Goal: Information Seeking & Learning: Check status

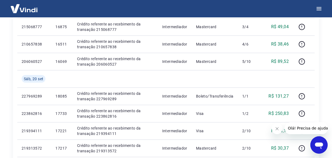
scroll to position [485, 0]
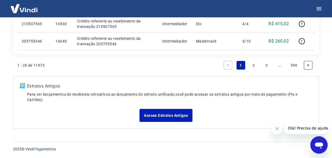
click at [278, 65] on link "..." at bounding box center [279, 65] width 9 height 9
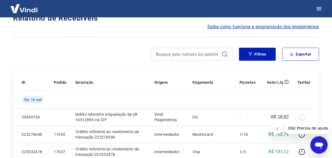
scroll to position [468, 0]
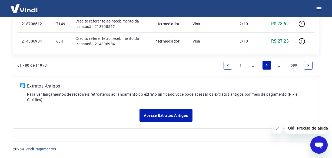
click at [278, 65] on link "..." at bounding box center [279, 65] width 9 height 9
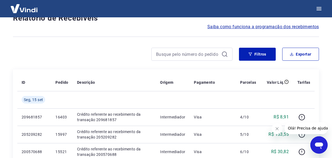
scroll to position [485, 0]
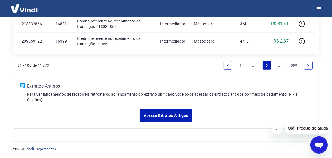
click at [278, 65] on link "..." at bounding box center [279, 65] width 9 height 9
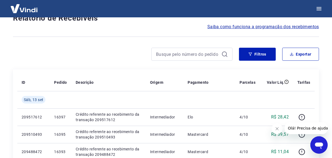
scroll to position [485, 0]
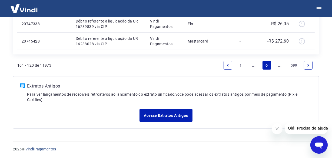
click at [278, 65] on link "..." at bounding box center [279, 65] width 9 height 9
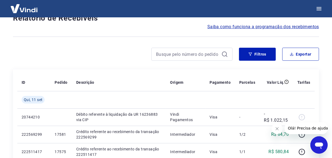
scroll to position [468, 0]
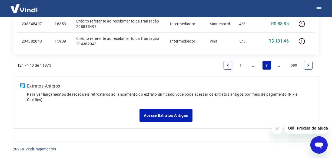
click at [278, 65] on link "..." at bounding box center [279, 65] width 9 height 9
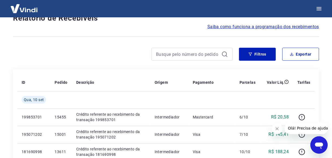
scroll to position [485, 0]
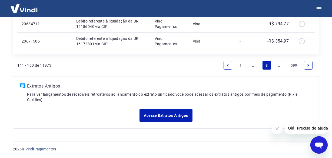
click at [278, 65] on link "..." at bounding box center [279, 65] width 9 height 9
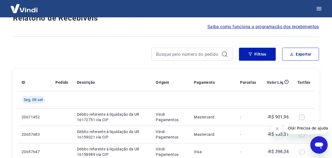
scroll to position [468, 0]
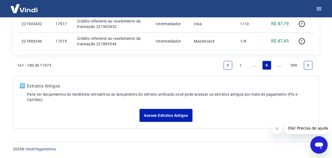
click at [278, 65] on link "..." at bounding box center [279, 65] width 9 height 9
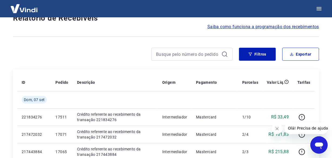
scroll to position [468, 0]
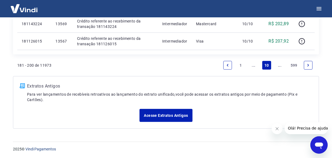
click at [279, 65] on link "..." at bounding box center [279, 65] width 9 height 9
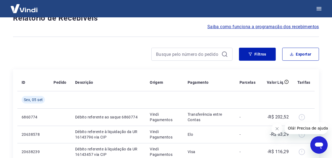
scroll to position [468, 0]
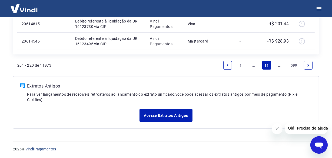
click at [279, 65] on link "..." at bounding box center [279, 65] width 9 height 9
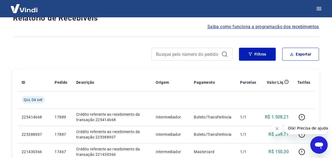
scroll to position [468, 0]
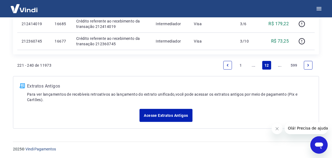
click at [279, 65] on link "..." at bounding box center [279, 65] width 9 height 9
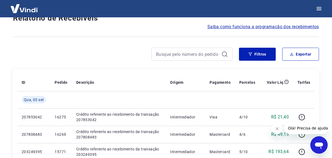
scroll to position [468, 0]
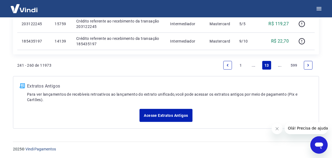
click at [279, 65] on link "..." at bounding box center [279, 65] width 9 height 9
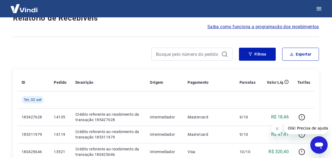
scroll to position [468, 0]
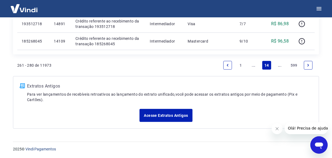
click at [279, 65] on link "..." at bounding box center [279, 65] width 9 height 9
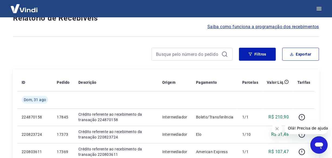
scroll to position [468, 0]
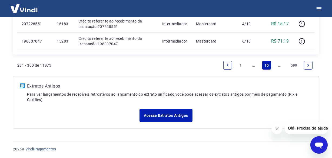
click at [279, 65] on link "..." at bounding box center [279, 65] width 9 height 9
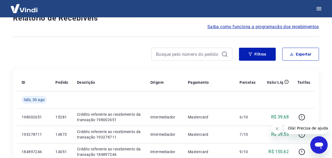
scroll to position [468, 0]
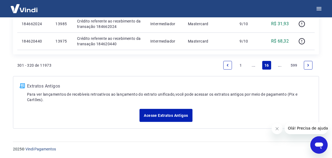
click at [279, 65] on link "..." at bounding box center [279, 65] width 9 height 9
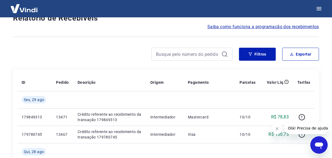
scroll to position [485, 0]
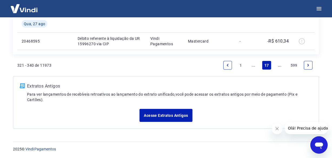
click at [279, 65] on link "..." at bounding box center [279, 65] width 9 height 9
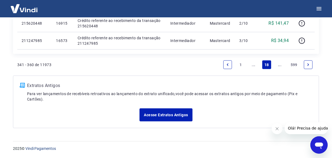
scroll to position [468, 0]
click at [280, 64] on link "..." at bounding box center [279, 65] width 9 height 9
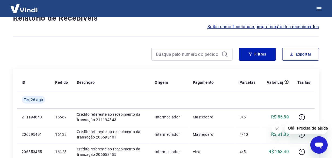
scroll to position [468, 0]
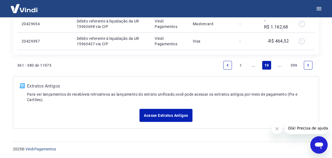
click at [280, 64] on link "..." at bounding box center [279, 65] width 9 height 9
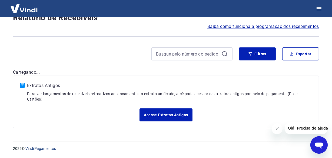
scroll to position [46, 0]
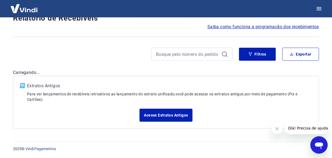
scroll to position [468, 0]
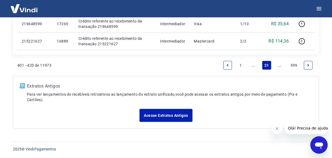
click at [280, 64] on link "..." at bounding box center [279, 65] width 9 height 9
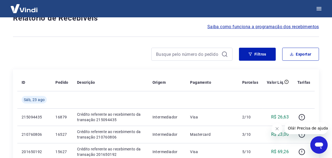
scroll to position [485, 0]
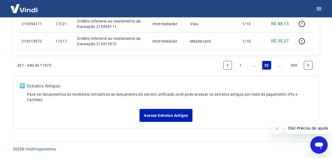
click at [280, 64] on link "..." at bounding box center [279, 65] width 9 height 9
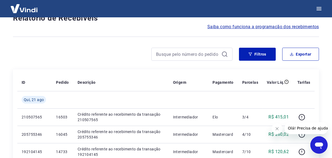
scroll to position [485, 0]
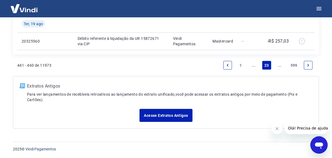
click at [280, 64] on link "..." at bounding box center [279, 65] width 9 height 9
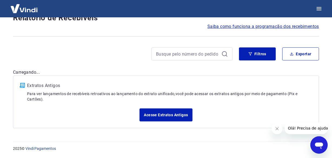
scroll to position [46, 0]
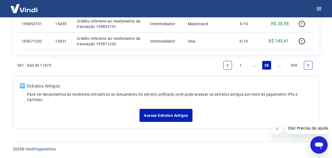
click at [278, 64] on link "..." at bounding box center [279, 65] width 9 height 9
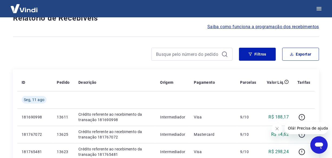
scroll to position [485, 0]
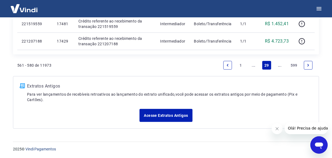
click at [278, 64] on link "..." at bounding box center [279, 65] width 9 height 9
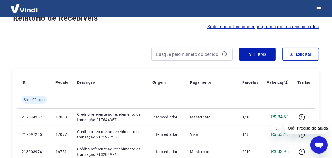
scroll to position [468, 0]
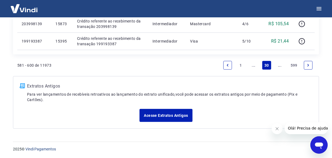
click at [278, 64] on link "..." at bounding box center [279, 65] width 9 height 9
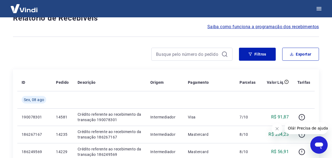
scroll to position [485, 0]
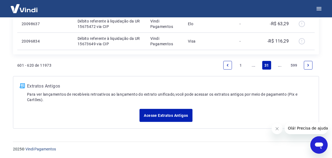
click at [278, 64] on link "..." at bounding box center [279, 65] width 9 height 9
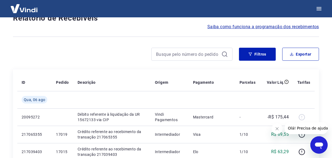
scroll to position [485, 0]
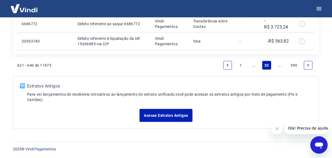
click at [283, 67] on link "..." at bounding box center [279, 65] width 9 height 9
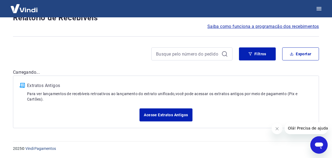
scroll to position [46, 0]
click at [279, 65] on div "Após o envio das liquidações aparecerem no Relatório de Recebíveis, elas podem …" at bounding box center [165, 52] width 319 height 163
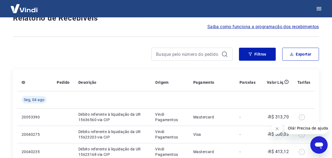
scroll to position [468, 0]
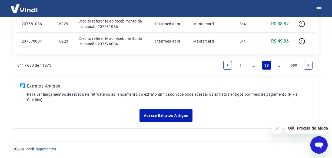
click at [279, 65] on link "..." at bounding box center [279, 65] width 9 height 9
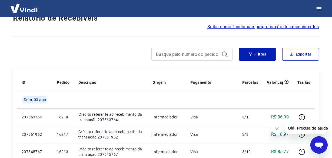
scroll to position [485, 0]
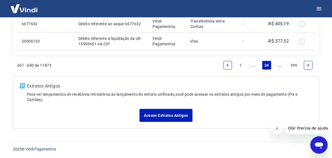
click at [279, 65] on link "..." at bounding box center [279, 65] width 9 height 9
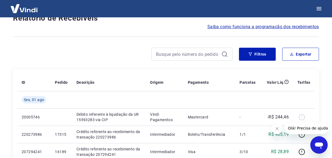
scroll to position [468, 0]
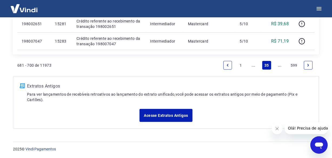
click at [279, 65] on link "..." at bounding box center [279, 65] width 9 height 9
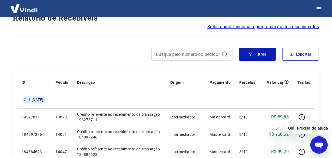
scroll to position [468, 0]
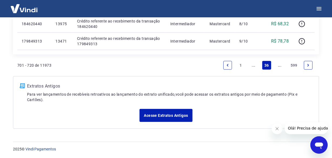
click at [279, 65] on link "..." at bounding box center [279, 65] width 9 height 9
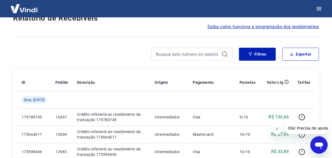
scroll to position [485, 0]
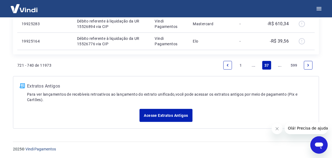
click at [279, 65] on link "..." at bounding box center [279, 65] width 9 height 9
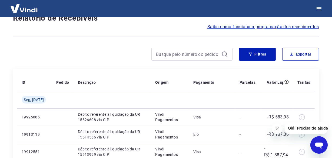
scroll to position [468, 0]
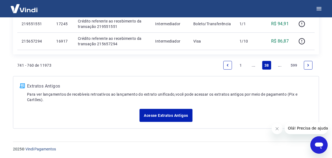
click at [279, 65] on link "..." at bounding box center [279, 65] width 9 height 9
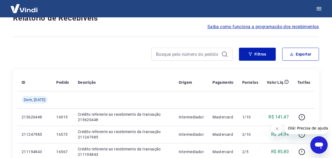
scroll to position [451, 0]
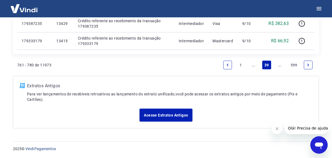
click at [279, 65] on link "..." at bounding box center [279, 65] width 9 height 9
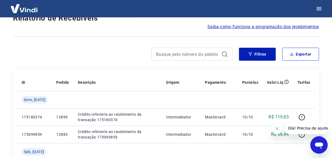
scroll to position [485, 0]
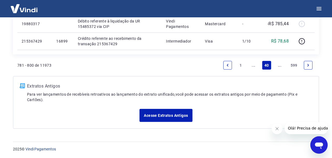
click at [279, 65] on link "..." at bounding box center [279, 65] width 9 height 9
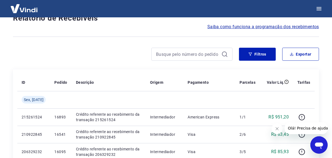
scroll to position [468, 0]
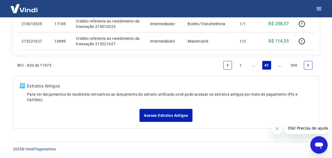
click at [279, 66] on link "..." at bounding box center [279, 65] width 9 height 9
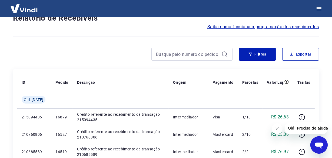
scroll to position [485, 0]
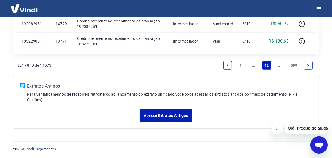
click at [286, 73] on div "821 - 840 de 11973 1 ... 42 ... 599" at bounding box center [166, 67] width 306 height 17
click at [280, 66] on link "..." at bounding box center [279, 65] width 9 height 9
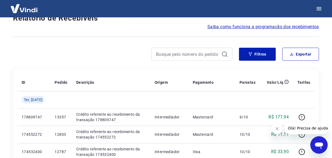
scroll to position [468, 0]
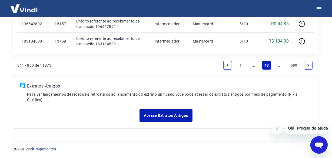
click at [280, 66] on link "..." at bounding box center [279, 65] width 9 height 9
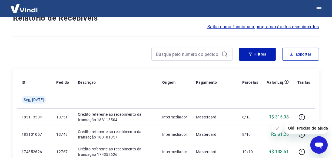
scroll to position [485, 0]
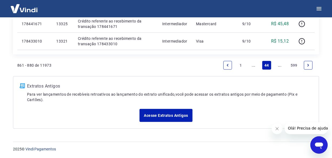
click at [280, 66] on link "..." at bounding box center [279, 65] width 9 height 9
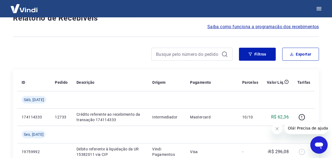
scroll to position [485, 0]
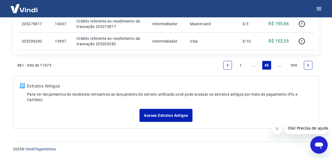
click at [280, 66] on link "..." at bounding box center [279, 65] width 9 height 9
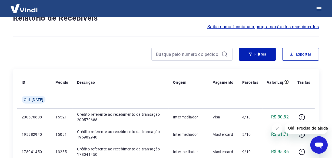
scroll to position [485, 0]
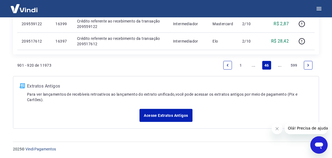
click at [280, 66] on link "..." at bounding box center [279, 65] width 9 height 9
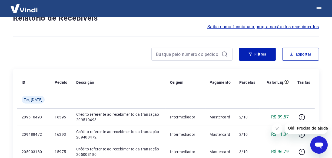
scroll to position [468, 0]
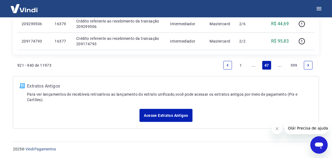
click at [278, 66] on link "..." at bounding box center [279, 65] width 9 height 9
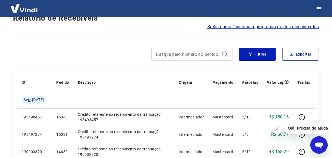
scroll to position [485, 0]
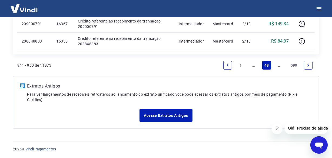
click at [278, 66] on link "..." at bounding box center [279, 65] width 9 height 9
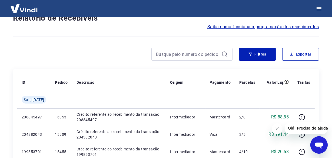
scroll to position [468, 0]
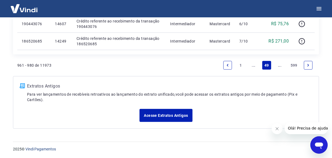
click at [278, 66] on link "..." at bounding box center [279, 65] width 9 height 9
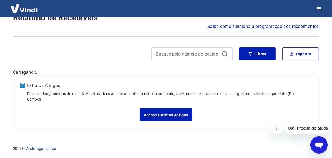
scroll to position [46, 0]
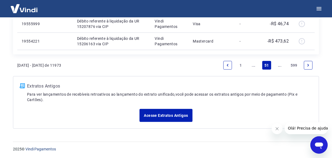
click at [278, 66] on link "..." at bounding box center [279, 65] width 9 height 9
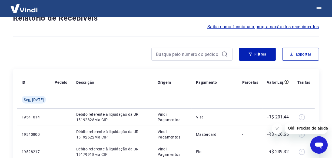
scroll to position [468, 0]
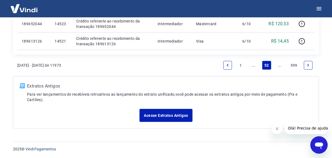
click at [278, 66] on link "..." at bounding box center [279, 65] width 9 height 9
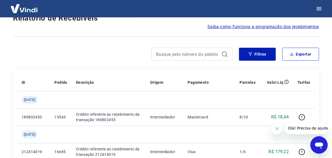
scroll to position [485, 0]
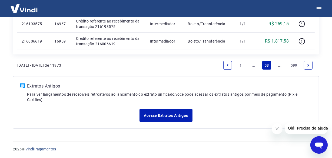
click at [278, 66] on link "..." at bounding box center [279, 65] width 9 height 9
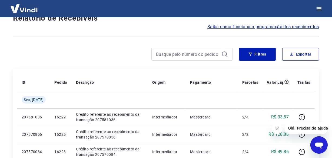
scroll to position [468, 0]
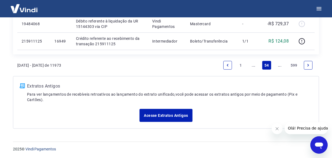
click at [278, 66] on link "..." at bounding box center [279, 65] width 9 height 9
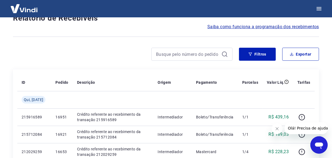
scroll to position [468, 0]
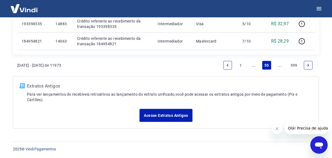
click at [278, 66] on link "..." at bounding box center [279, 65] width 9 height 9
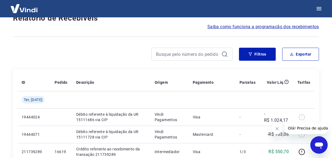
scroll to position [468, 0]
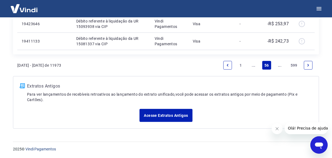
click at [275, 64] on link "..." at bounding box center [279, 65] width 9 height 9
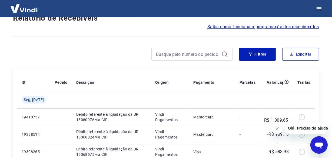
scroll to position [468, 0]
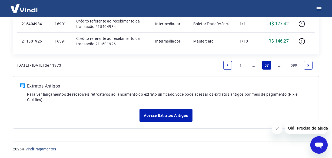
click at [276, 68] on link "..." at bounding box center [279, 65] width 9 height 9
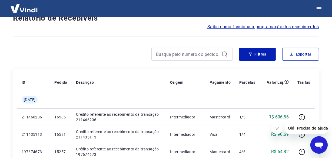
scroll to position [485, 0]
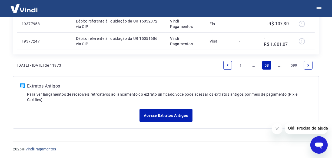
click at [277, 66] on link "..." at bounding box center [279, 65] width 9 height 9
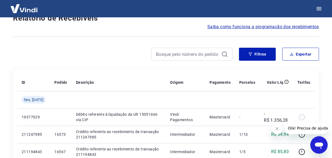
scroll to position [451, 0]
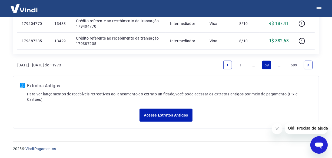
click at [280, 65] on link "..." at bounding box center [279, 65] width 9 height 9
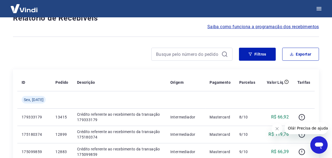
scroll to position [485, 0]
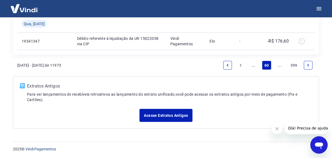
drag, startPoint x: 275, startPoint y: 63, endPoint x: 250, endPoint y: 46, distance: 30.3
click at [275, 63] on link "..." at bounding box center [279, 65] width 9 height 9
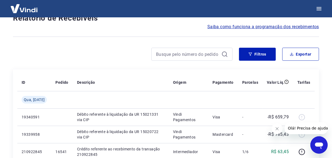
scroll to position [468, 0]
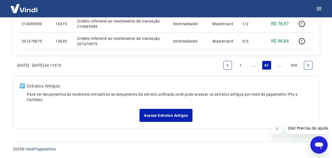
click at [279, 65] on link "..." at bounding box center [279, 65] width 9 height 9
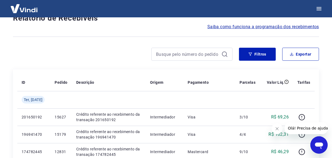
scroll to position [485, 0]
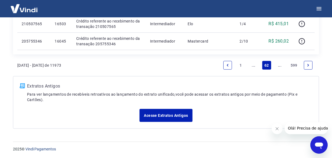
click at [278, 65] on link "..." at bounding box center [279, 65] width 9 height 9
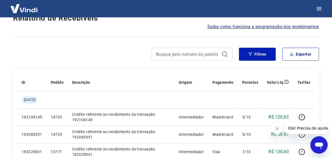
scroll to position [468, 0]
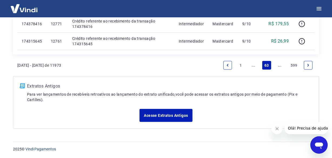
click at [278, 65] on link "..." at bounding box center [279, 65] width 9 height 9
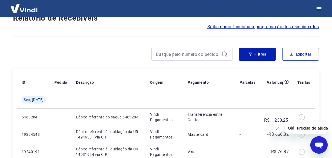
scroll to position [468, 0]
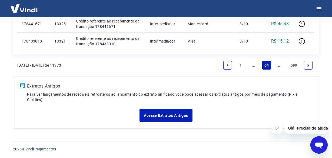
click at [278, 65] on link "..." at bounding box center [279, 65] width 9 height 9
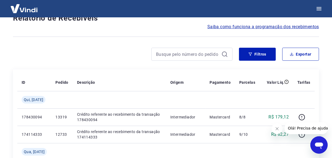
scroll to position [485, 0]
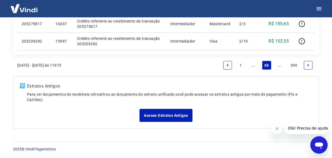
click at [278, 65] on link "..." at bounding box center [279, 65] width 9 height 9
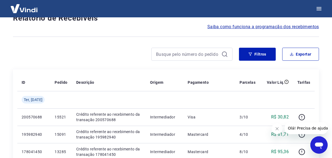
scroll to position [485, 0]
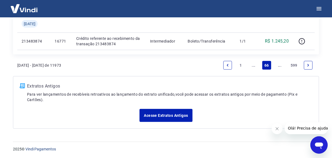
click at [278, 65] on link "..." at bounding box center [279, 65] width 9 height 9
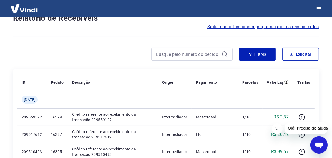
scroll to position [468, 0]
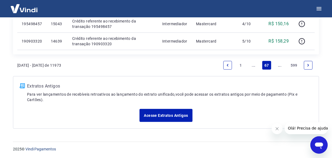
click at [279, 66] on link "..." at bounding box center [279, 65] width 9 height 9
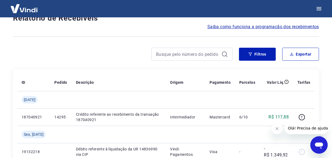
scroll to position [468, 0]
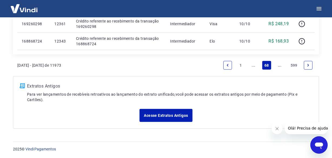
click at [279, 66] on link "..." at bounding box center [279, 65] width 9 height 9
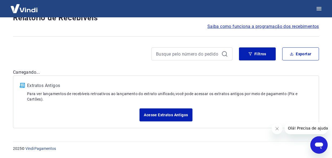
scroll to position [46, 0]
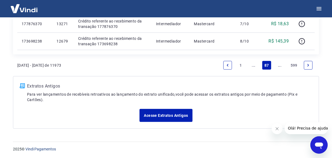
click at [279, 63] on link "..." at bounding box center [279, 65] width 9 height 9
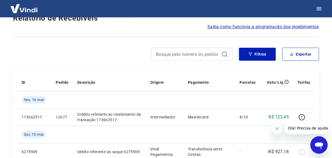
scroll to position [485, 0]
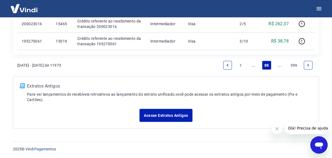
click at [280, 64] on link "..." at bounding box center [279, 65] width 9 height 9
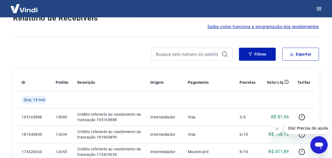
scroll to position [468, 0]
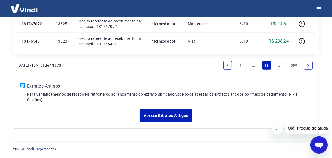
click at [276, 66] on link "..." at bounding box center [279, 65] width 9 height 9
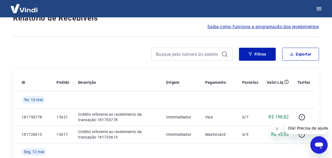
scroll to position [485, 0]
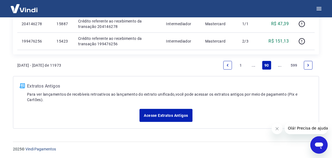
click at [279, 66] on link "..." at bounding box center [279, 65] width 9 height 9
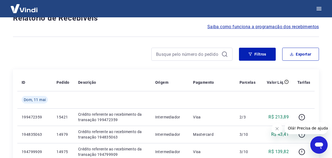
scroll to position [485, 0]
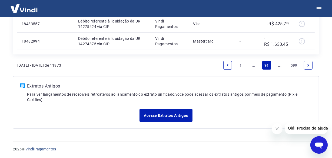
click at [279, 66] on link "..." at bounding box center [279, 65] width 9 height 9
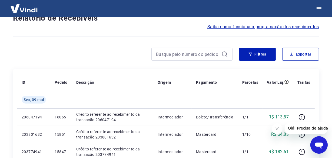
scroll to position [468, 0]
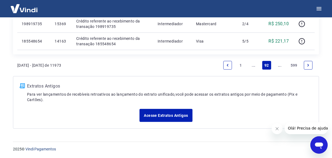
click at [279, 66] on link "..." at bounding box center [279, 65] width 9 height 9
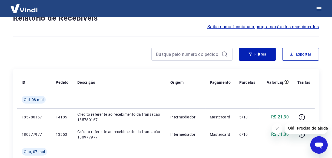
scroll to position [485, 0]
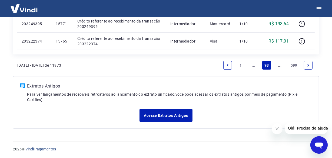
click at [279, 66] on link "..." at bounding box center [279, 65] width 9 height 9
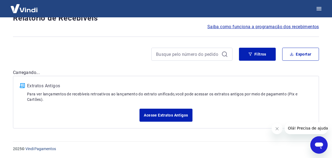
scroll to position [468, 0]
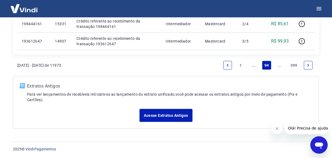
click at [279, 66] on link "..." at bounding box center [279, 65] width 9 height 9
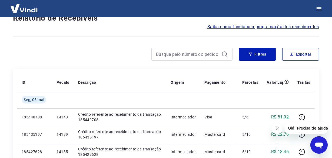
scroll to position [485, 0]
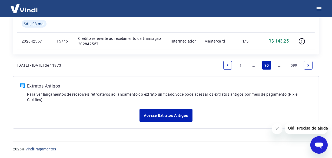
click at [279, 66] on link "..." at bounding box center [279, 65] width 9 height 9
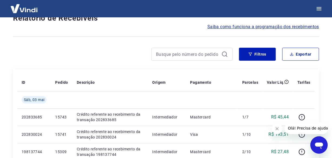
scroll to position [468, 0]
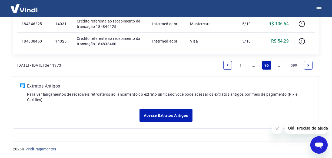
click at [279, 66] on link "..." at bounding box center [279, 65] width 9 height 9
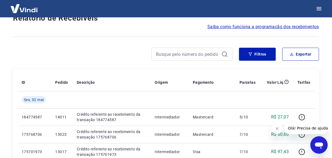
scroll to position [485, 0]
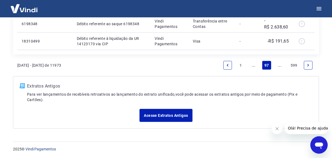
click at [279, 66] on link "..." at bounding box center [279, 65] width 9 height 9
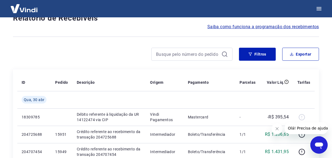
scroll to position [468, 0]
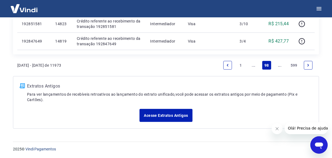
click at [279, 66] on link "..." at bounding box center [279, 65] width 9 height 9
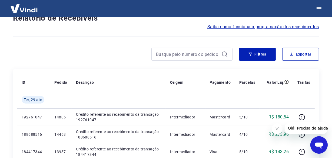
scroll to position [468, 0]
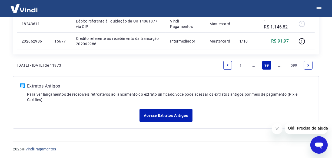
click at [279, 66] on link "..." at bounding box center [279, 65] width 9 height 9
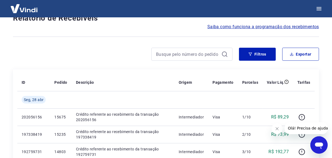
scroll to position [451, 0]
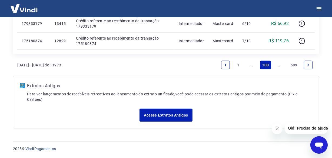
click at [279, 66] on link "..." at bounding box center [279, 65] width 9 height 9
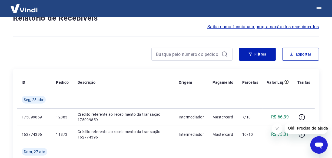
scroll to position [485, 0]
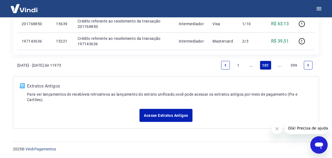
click at [279, 66] on link "..." at bounding box center [279, 65] width 9 height 9
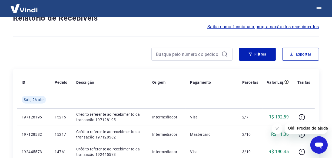
scroll to position [468, 0]
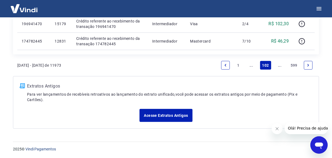
click at [279, 66] on link "..." at bounding box center [279, 65] width 9 height 9
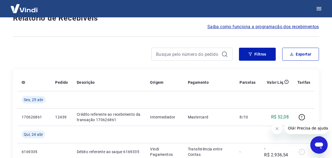
scroll to position [485, 0]
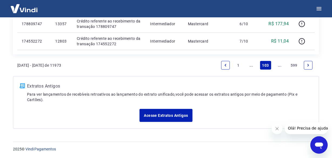
click at [279, 66] on link "..." at bounding box center [279, 65] width 9 height 9
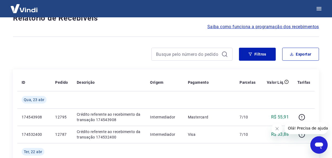
scroll to position [468, 0]
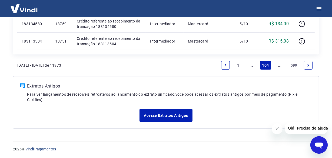
click at [279, 66] on link "..." at bounding box center [279, 65] width 9 height 9
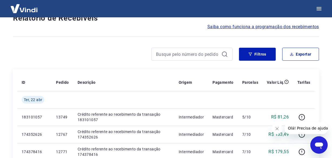
scroll to position [485, 0]
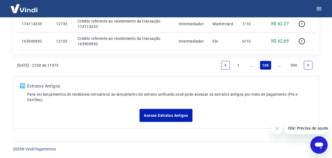
click at [279, 66] on link "..." at bounding box center [279, 65] width 9 height 9
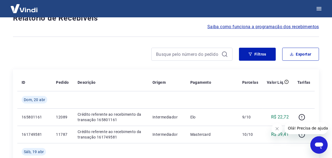
scroll to position [503, 0]
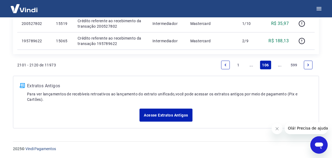
click at [279, 66] on link "..." at bounding box center [279, 65] width 9 height 9
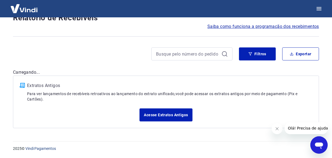
scroll to position [46, 0]
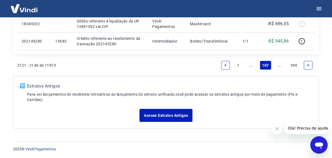
click at [280, 67] on link "..." at bounding box center [279, 65] width 9 height 9
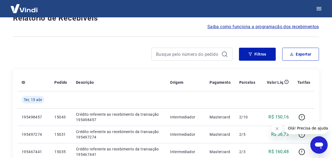
scroll to position [468, 0]
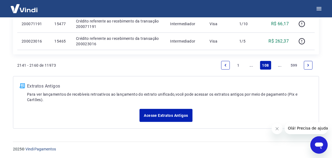
click at [280, 66] on link "..." at bounding box center [279, 65] width 9 height 9
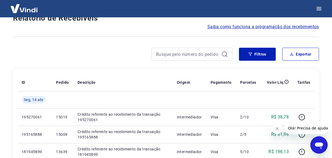
scroll to position [485, 0]
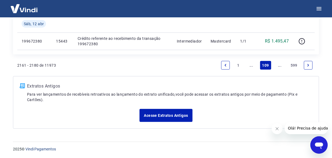
click at [280, 67] on link "..." at bounding box center [279, 65] width 9 height 9
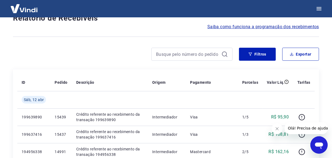
scroll to position [468, 0]
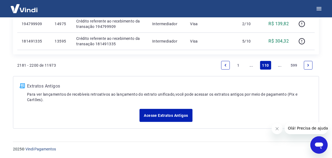
click at [280, 67] on link "..." at bounding box center [279, 65] width 9 height 9
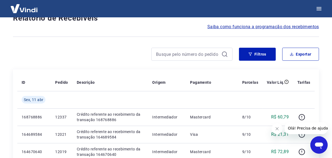
scroll to position [485, 0]
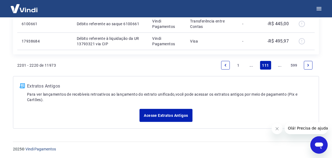
click at [280, 67] on link "..." at bounding box center [279, 65] width 9 height 9
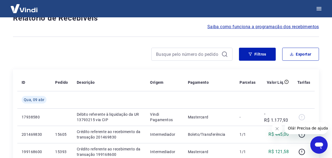
scroll to position [468, 0]
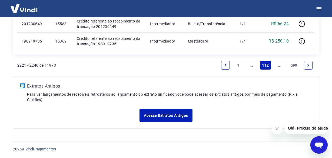
click at [280, 67] on link "..." at bounding box center [279, 65] width 9 height 9
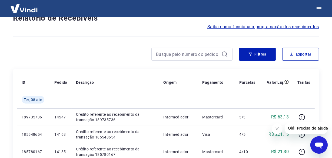
scroll to position [468, 0]
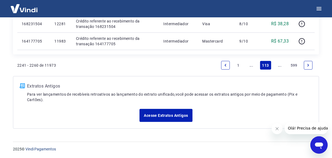
click at [280, 67] on link "..." at bounding box center [279, 65] width 9 height 9
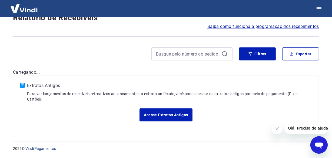
scroll to position [46, 0]
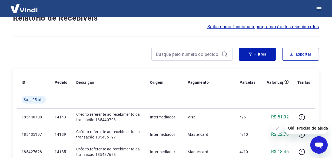
scroll to position [468, 0]
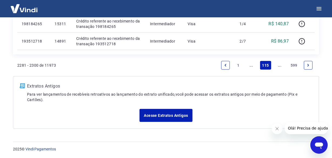
click at [280, 67] on link "..." at bounding box center [279, 65] width 9 height 9
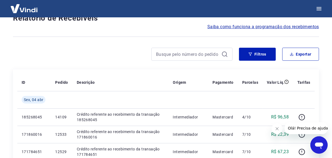
scroll to position [485, 0]
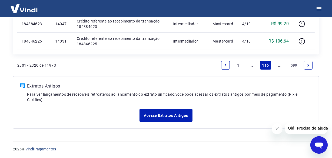
click at [280, 67] on link "..." at bounding box center [279, 65] width 9 height 9
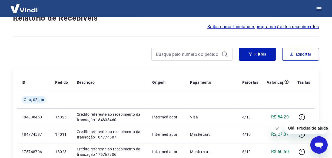
scroll to position [468, 0]
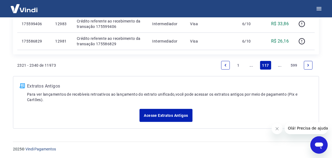
click at [280, 66] on link "..." at bounding box center [279, 65] width 9 height 9
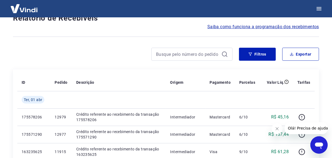
scroll to position [468, 0]
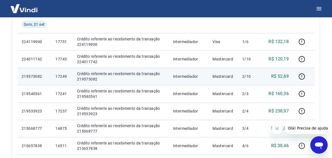
scroll to position [467, 0]
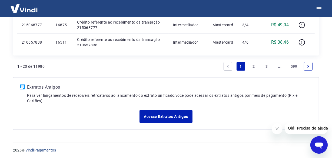
click at [269, 67] on link "3" at bounding box center [266, 66] width 9 height 9
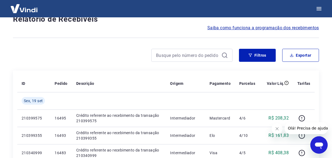
scroll to position [484, 0]
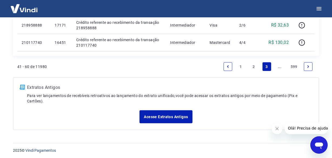
click at [279, 67] on link "..." at bounding box center [279, 66] width 9 height 9
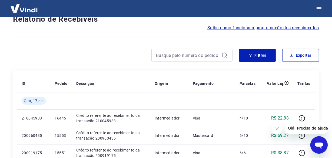
scroll to position [484, 0]
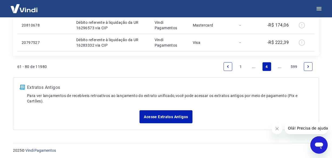
click at [279, 67] on link "..." at bounding box center [279, 66] width 9 height 9
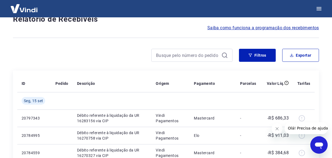
scroll to position [467, 0]
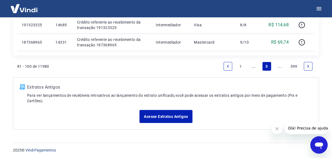
click at [278, 66] on link "..." at bounding box center [279, 66] width 9 height 9
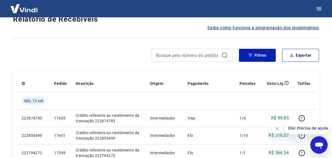
scroll to position [467, 0]
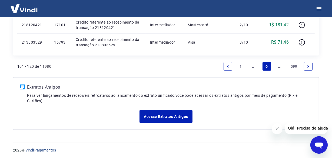
click at [278, 66] on link "..." at bounding box center [279, 66] width 9 height 9
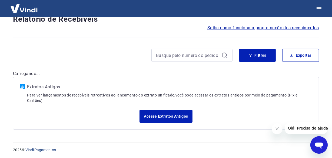
scroll to position [484, 0]
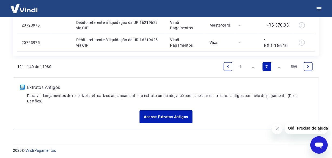
click at [278, 66] on link "..." at bounding box center [279, 66] width 9 height 9
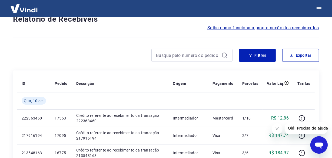
scroll to position [467, 0]
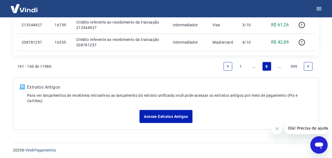
click at [278, 68] on link "..." at bounding box center [279, 66] width 9 height 9
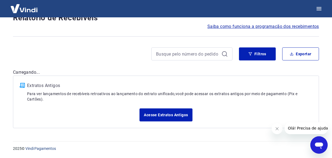
scroll to position [45, 0]
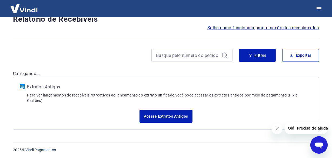
scroll to position [484, 0]
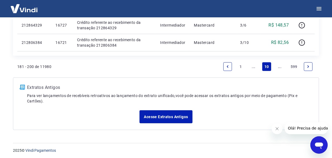
click at [278, 68] on link "..." at bounding box center [279, 66] width 9 height 9
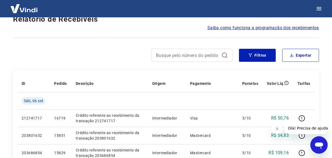
scroll to position [467, 0]
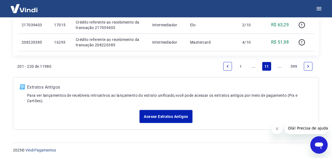
click at [278, 68] on link "..." at bounding box center [279, 66] width 9 height 9
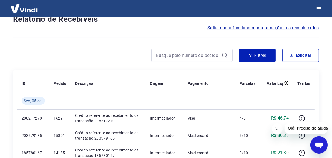
scroll to position [467, 0]
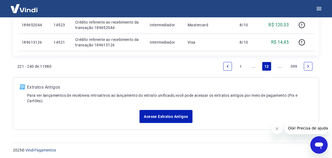
click at [278, 68] on link "..." at bounding box center [279, 66] width 9 height 9
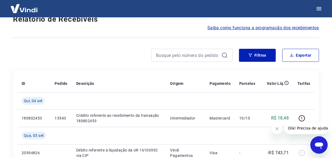
scroll to position [484, 0]
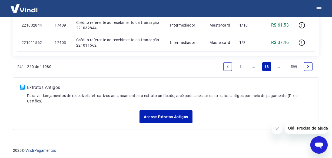
click at [278, 68] on link "..." at bounding box center [279, 66] width 9 height 9
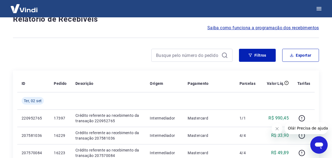
scroll to position [467, 0]
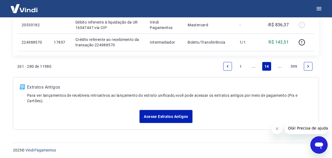
click at [278, 68] on link "..." at bounding box center [279, 66] width 9 height 9
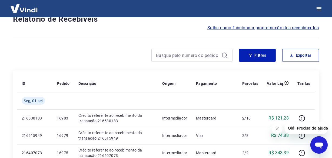
scroll to position [484, 0]
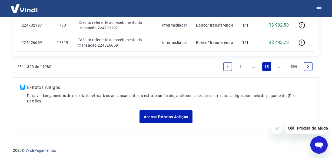
click at [278, 68] on link "..." at bounding box center [279, 66] width 9 height 9
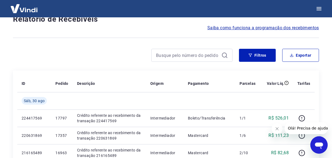
scroll to position [467, 0]
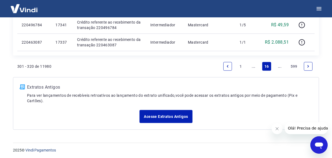
click at [278, 68] on link "..." at bounding box center [279, 66] width 9 height 9
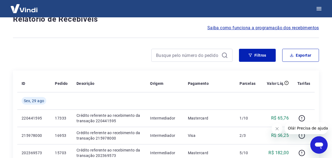
scroll to position [467, 0]
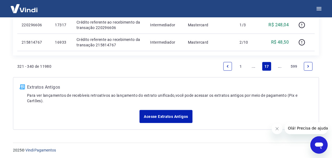
click at [278, 68] on link "..." at bounding box center [279, 66] width 9 height 9
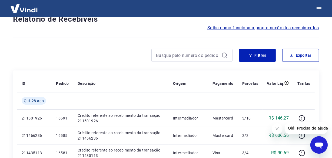
scroll to position [467, 0]
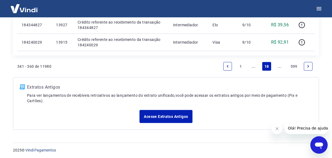
click at [278, 68] on link "..." at bounding box center [279, 66] width 9 height 9
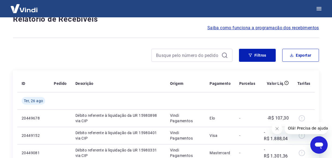
scroll to position [449, 0]
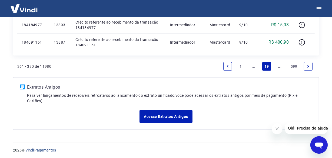
click at [278, 68] on link "..." at bounding box center [279, 66] width 9 height 9
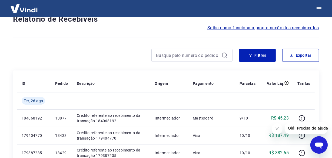
scroll to position [467, 0]
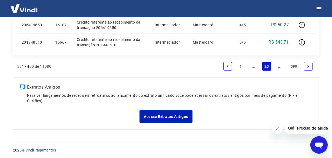
click at [278, 68] on link "..." at bounding box center [279, 66] width 9 height 9
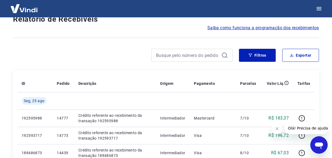
scroll to position [467, 0]
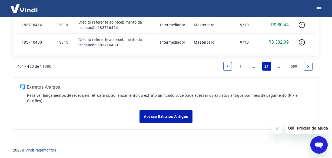
click at [277, 67] on link "..." at bounding box center [279, 66] width 9 height 9
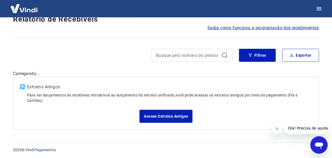
scroll to position [501, 0]
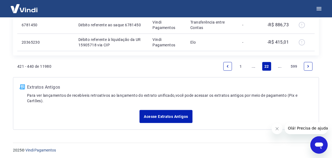
click at [279, 67] on link "..." at bounding box center [279, 66] width 9 height 9
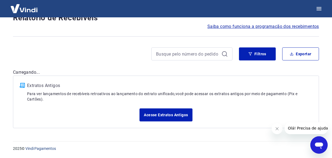
scroll to position [45, 0]
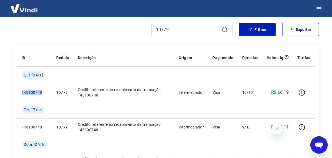
scroll to position [71, 0]
click at [182, 29] on input "10779" at bounding box center [187, 29] width 63 height 8
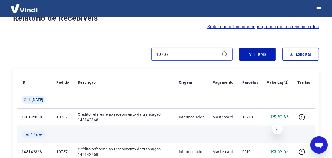
scroll to position [120, 0]
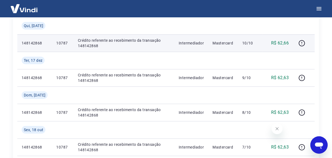
click at [21, 42] on td "148142868" at bounding box center [34, 42] width 35 height 17
click at [18, 43] on td "148142868" at bounding box center [34, 42] width 35 height 17
click at [29, 43] on p "148142868" at bounding box center [35, 42] width 26 height 5
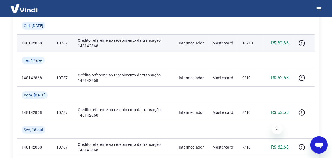
click at [29, 43] on p "148142868" at bounding box center [35, 42] width 26 height 5
copy p "148142868"
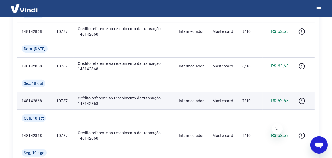
scroll to position [169, 0]
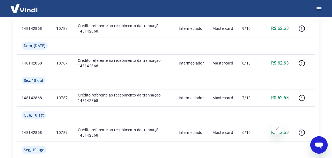
click at [181, 113] on td at bounding box center [191, 114] width 34 height 17
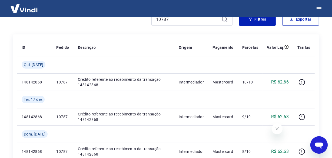
scroll to position [73, 0]
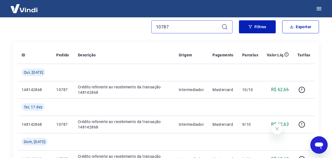
click at [186, 29] on input "10787" at bounding box center [187, 27] width 63 height 8
paste input "1"
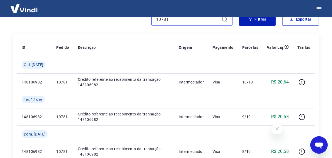
scroll to position [73, 0]
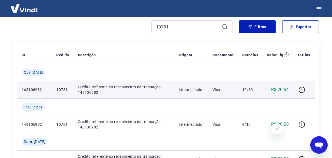
click at [35, 87] on p "148106982" at bounding box center [35, 89] width 26 height 5
drag, startPoint x: 35, startPoint y: 86, endPoint x: 41, endPoint y: 89, distance: 6.5
click at [35, 87] on p "148106982" at bounding box center [35, 89] width 26 height 5
click at [33, 90] on p "148106982" at bounding box center [35, 89] width 26 height 5
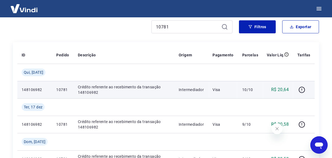
click at [33, 90] on p "148106982" at bounding box center [35, 89] width 26 height 5
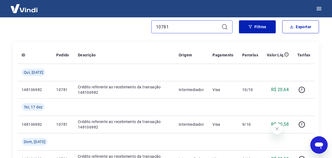
click at [170, 26] on input "10781" at bounding box center [187, 27] width 63 height 8
paste input "77"
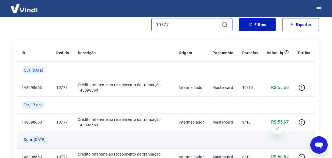
scroll to position [65, 0]
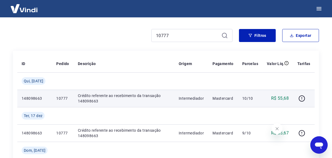
click at [18, 97] on td "148098663" at bounding box center [34, 97] width 35 height 17
click at [31, 97] on p "148098663" at bounding box center [35, 97] width 26 height 5
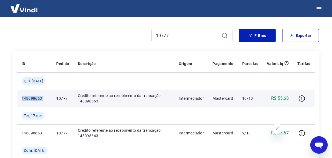
copy p "148098663"
click at [63, 97] on p "10777" at bounding box center [62, 97] width 13 height 5
copy p "10777"
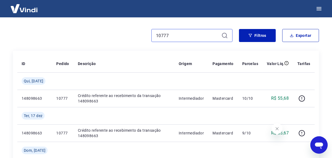
click at [179, 34] on input "10777" at bounding box center [187, 35] width 63 height 8
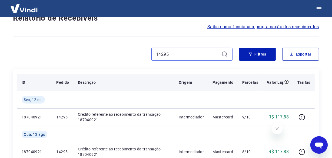
scroll to position [65, 0]
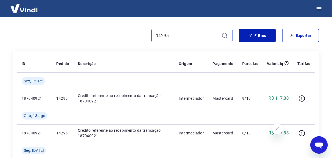
drag, startPoint x: 170, startPoint y: 32, endPoint x: 146, endPoint y: 32, distance: 24.3
click at [146, 32] on div "14295" at bounding box center [122, 35] width 219 height 13
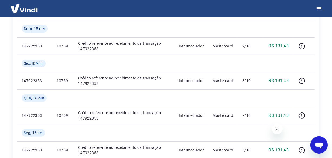
scroll to position [163, 0]
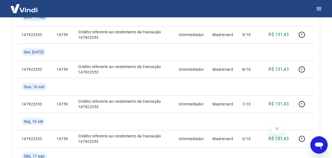
type input "10759"
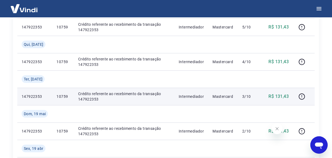
scroll to position [286, 0]
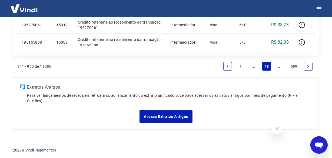
click at [281, 66] on link "..." at bounding box center [279, 66] width 9 height 9
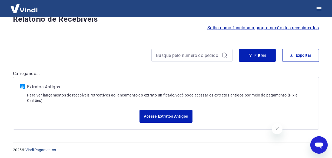
scroll to position [484, 0]
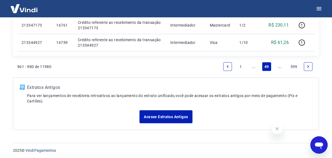
click at [281, 66] on link "..." at bounding box center [279, 66] width 9 height 9
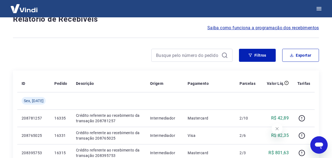
scroll to position [467, 0]
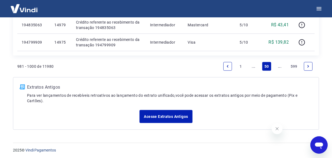
click at [281, 66] on link "..." at bounding box center [279, 66] width 9 height 9
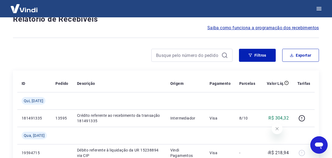
scroll to position [484, 0]
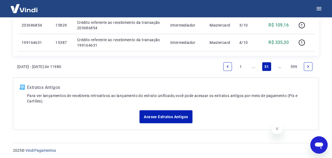
click at [281, 66] on link "..." at bounding box center [279, 66] width 9 height 9
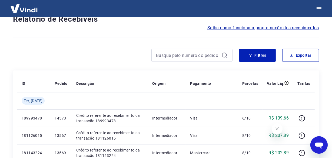
scroll to position [467, 0]
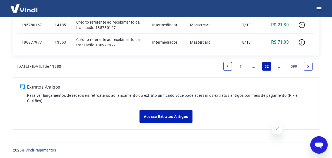
click at [280, 66] on link "..." at bounding box center [279, 66] width 9 height 9
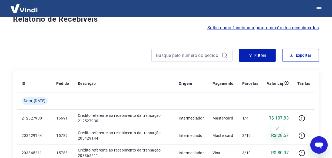
scroll to position [467, 0]
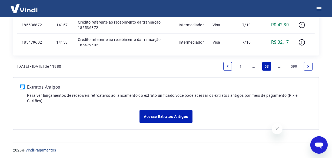
click at [280, 66] on link "..." at bounding box center [279, 66] width 9 height 9
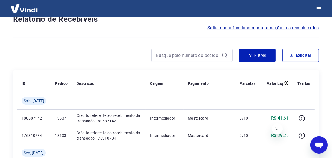
scroll to position [467, 0]
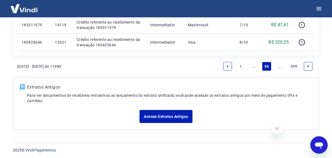
click at [280, 66] on link "..." at bounding box center [279, 66] width 9 height 9
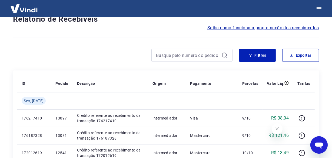
scroll to position [484, 0]
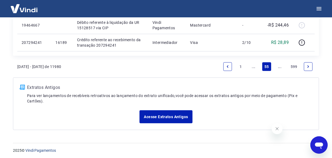
click at [280, 66] on link "..." at bounding box center [279, 66] width 9 height 9
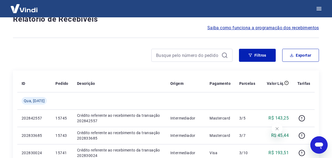
scroll to position [467, 0]
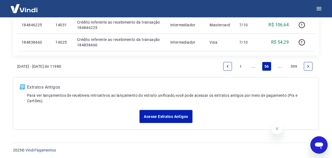
click at [280, 66] on link "..." at bounding box center [279, 66] width 9 height 9
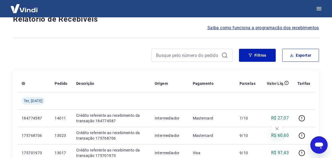
scroll to position [467, 0]
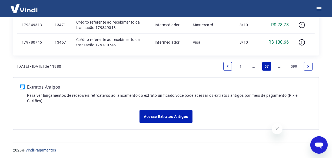
click at [280, 66] on link "..." at bounding box center [279, 66] width 9 height 9
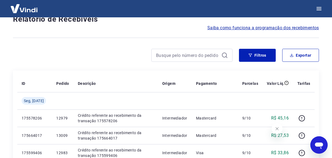
scroll to position [484, 0]
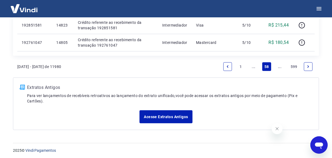
click at [280, 66] on link "..." at bounding box center [279, 66] width 9 height 9
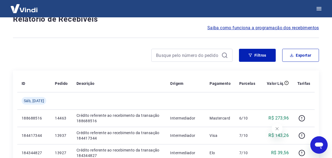
scroll to position [467, 0]
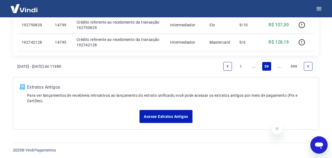
click at [279, 65] on link "..." at bounding box center [279, 66] width 9 height 9
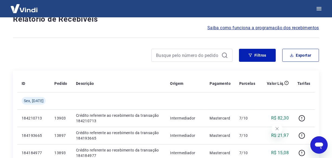
scroll to position [467, 0]
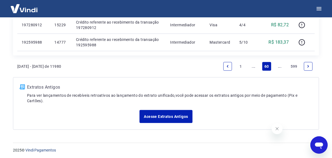
click at [279, 65] on link "..." at bounding box center [279, 66] width 9 height 9
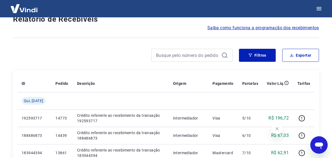
scroll to position [467, 0]
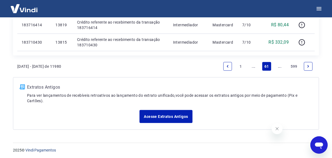
click at [277, 62] on link "..." at bounding box center [279, 66] width 9 height 9
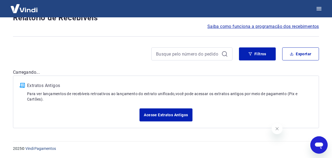
scroll to position [45, 0]
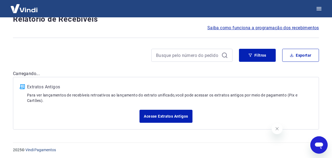
click at [278, 65] on div "Filtros Exportar" at bounding box center [166, 57] width 306 height 17
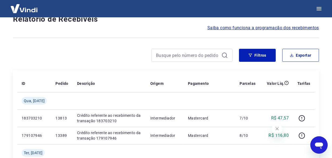
scroll to position [484, 0]
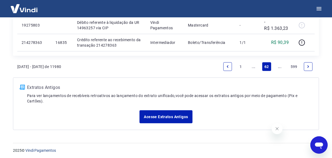
click at [279, 65] on link "..." at bounding box center [279, 66] width 9 height 9
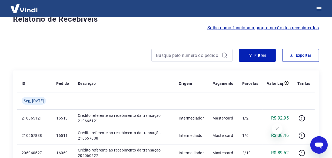
scroll to position [484, 0]
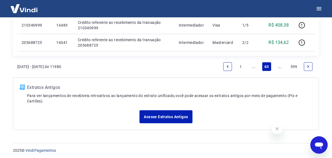
click at [279, 65] on link "..." at bounding box center [279, 66] width 9 height 9
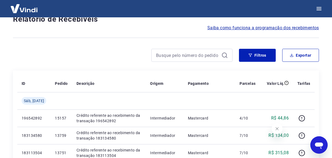
scroll to position [484, 0]
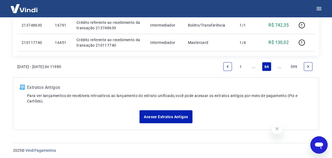
click at [279, 65] on link "..." at bounding box center [279, 66] width 9 height 9
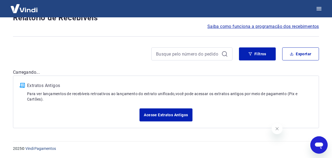
scroll to position [45, 0]
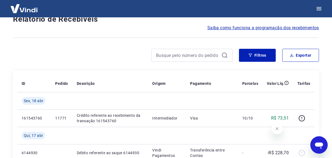
scroll to position [484, 0]
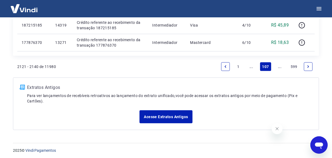
click at [278, 66] on link "..." at bounding box center [279, 66] width 9 height 9
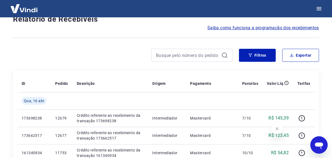
scroll to position [484, 0]
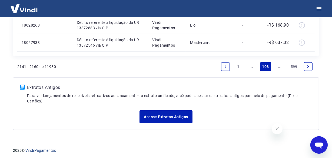
click at [278, 66] on link "..." at bounding box center [279, 66] width 9 height 9
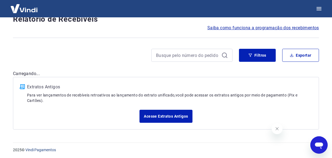
scroll to position [467, 0]
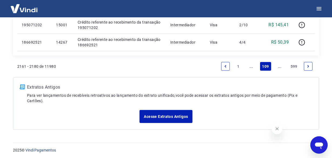
click at [278, 66] on link "..." at bounding box center [279, 66] width 9 height 9
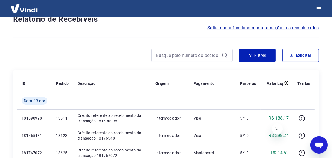
scroll to position [484, 0]
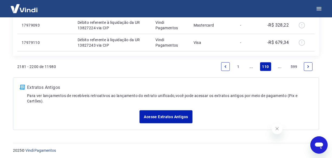
click at [279, 67] on link "..." at bounding box center [279, 66] width 9 height 9
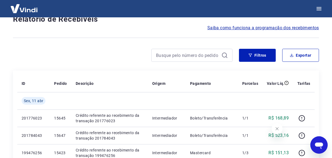
scroll to position [467, 0]
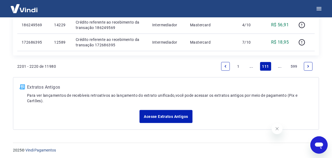
click at [278, 67] on link "..." at bounding box center [279, 66] width 9 height 9
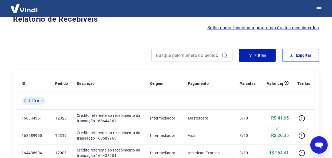
scroll to position [467, 0]
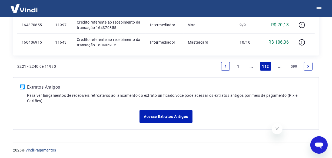
click at [278, 67] on link "..." at bounding box center [279, 66] width 9 height 9
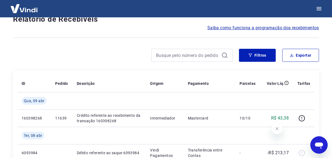
scroll to position [484, 0]
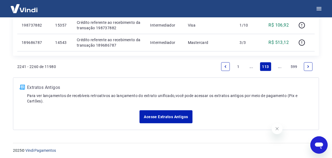
click at [279, 66] on link "..." at bounding box center [279, 66] width 9 height 9
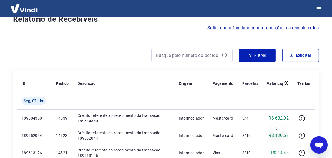
scroll to position [467, 0]
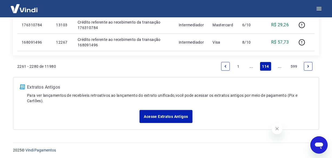
click at [279, 66] on link "..." at bounding box center [279, 66] width 9 height 9
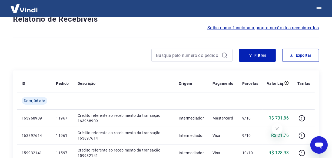
scroll to position [467, 0]
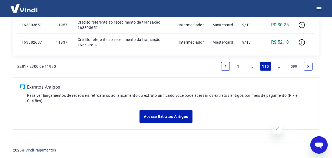
click at [279, 66] on link "..." at bounding box center [279, 66] width 9 height 9
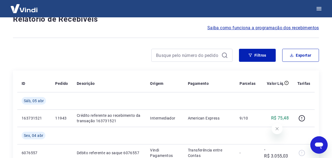
scroll to position [501, 0]
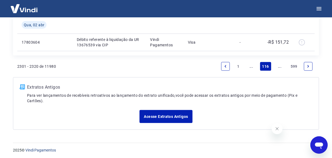
click at [278, 67] on link "..." at bounding box center [279, 66] width 9 height 9
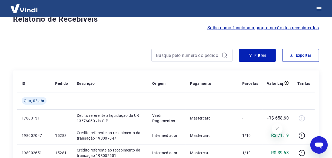
scroll to position [467, 0]
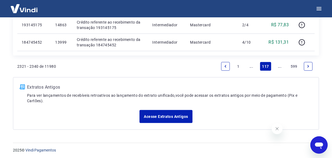
click at [278, 67] on link "..." at bounding box center [279, 66] width 9 height 9
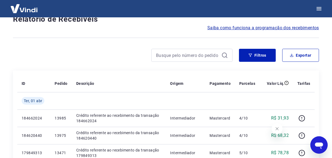
scroll to position [467, 0]
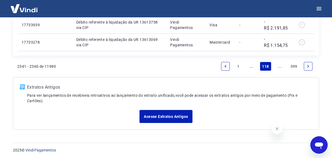
click at [278, 67] on link "..." at bounding box center [279, 66] width 9 height 9
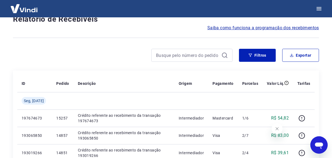
scroll to position [467, 0]
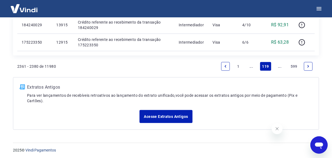
click at [278, 67] on link "..." at bounding box center [279, 66] width 9 height 9
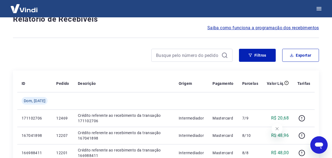
scroll to position [467, 0]
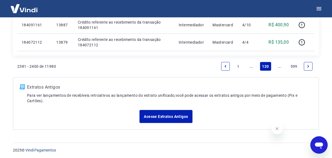
click at [278, 67] on link "..." at bounding box center [279, 66] width 9 height 9
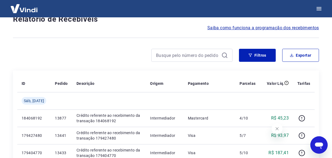
scroll to position [467, 0]
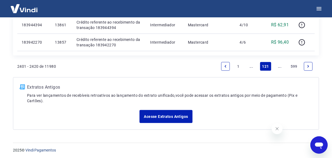
click at [278, 67] on link "..." at bounding box center [279, 66] width 9 height 9
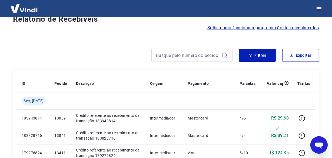
scroll to position [467, 0]
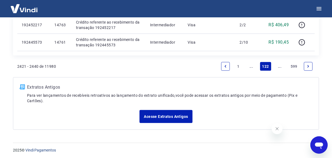
click at [278, 67] on link "..." at bounding box center [279, 66] width 9 height 9
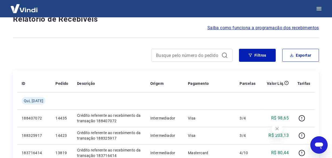
scroll to position [467, 0]
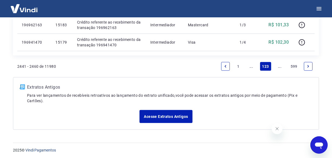
click at [278, 67] on link "..." at bounding box center [279, 66] width 9 height 9
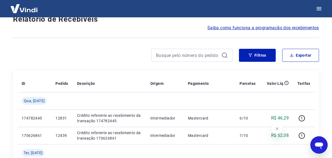
scroll to position [484, 0]
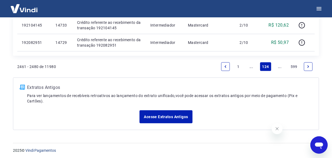
click at [278, 67] on link "..." at bounding box center [279, 66] width 9 height 9
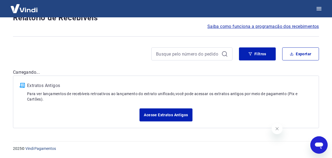
scroll to position [45, 0]
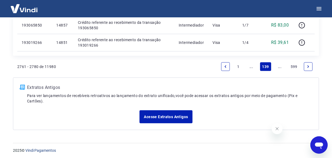
click at [278, 65] on link "..." at bounding box center [279, 66] width 9 height 9
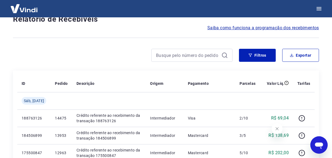
scroll to position [467, 0]
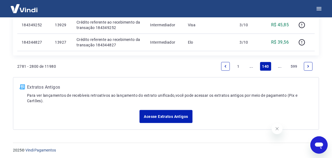
click at [278, 65] on link "..." at bounding box center [279, 66] width 9 height 9
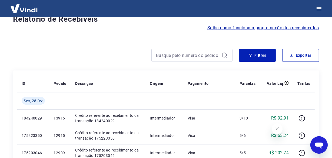
scroll to position [467, 0]
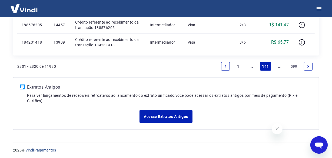
click at [278, 65] on link "..." at bounding box center [279, 66] width 9 height 9
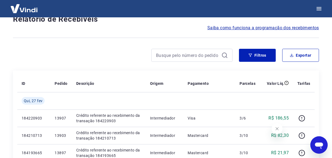
scroll to position [467, 0]
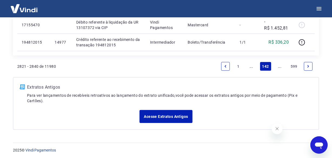
click at [280, 67] on link "..." at bounding box center [279, 66] width 9 height 9
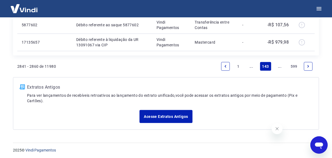
click at [279, 66] on link "..." at bounding box center [279, 66] width 9 height 9
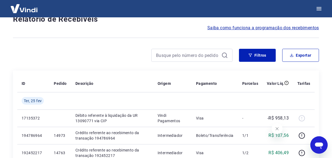
scroll to position [467, 0]
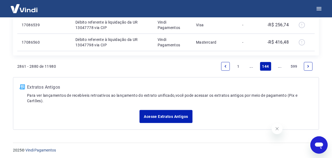
click at [280, 67] on link "..." at bounding box center [279, 66] width 9 height 9
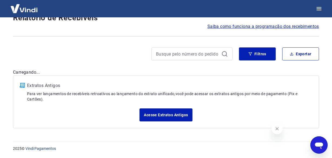
scroll to position [45, 0]
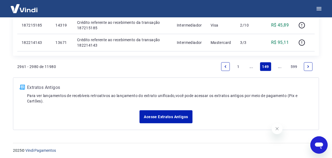
click at [280, 67] on link "..." at bounding box center [279, 66] width 9 height 9
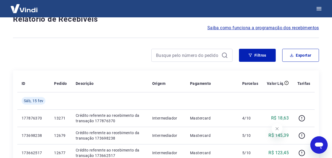
scroll to position [467, 0]
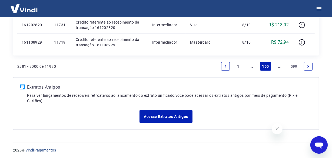
click at [280, 67] on link "..." at bounding box center [279, 66] width 9 height 9
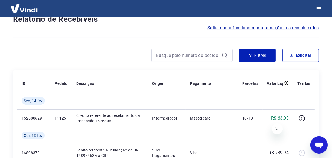
scroll to position [484, 0]
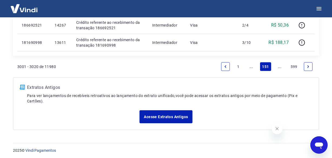
click at [280, 67] on link "..." at bounding box center [279, 66] width 9 height 9
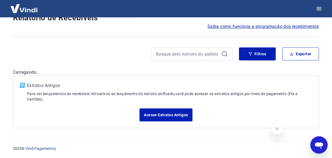
scroll to position [45, 0]
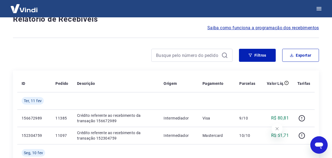
scroll to position [484, 0]
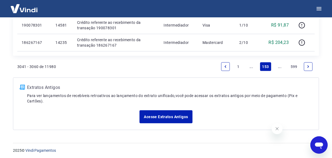
click at [280, 67] on link "..." at bounding box center [279, 66] width 9 height 9
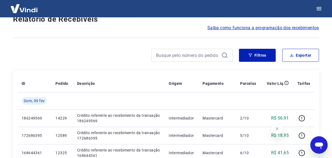
scroll to position [467, 0]
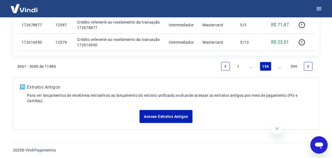
click at [280, 67] on link "..." at bounding box center [279, 66] width 9 height 9
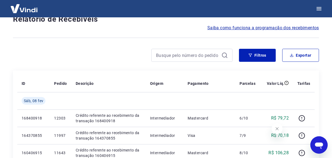
scroll to position [467, 0]
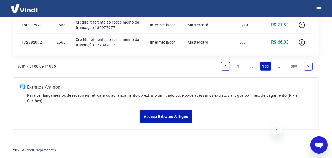
click at [280, 67] on link "..." at bounding box center [279, 66] width 9 height 9
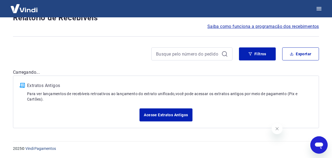
scroll to position [45, 0]
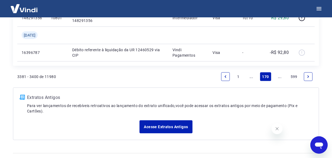
scroll to position [484, 0]
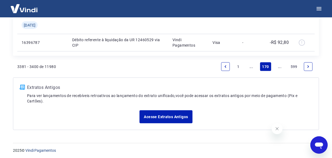
drag, startPoint x: 279, startPoint y: 67, endPoint x: 282, endPoint y: 67, distance: 3.0
click at [278, 67] on link "..." at bounding box center [279, 66] width 9 height 9
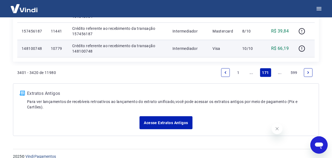
scroll to position [468, 0]
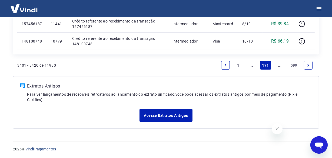
click at [280, 66] on link "..." at bounding box center [279, 65] width 9 height 9
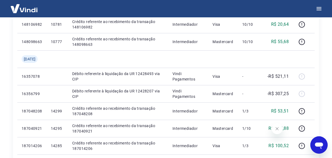
scroll to position [92, 0]
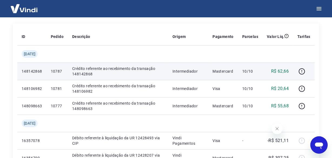
click at [63, 71] on p "10787" at bounding box center [57, 70] width 13 height 5
click at [63, 70] on p "10787" at bounding box center [57, 70] width 13 height 5
copy p "10787"
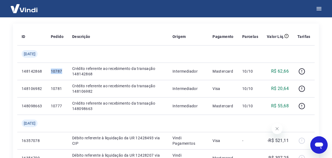
copy p "10787"
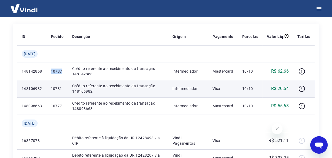
click at [60, 87] on p "10781" at bounding box center [57, 88] width 13 height 5
copy p "10781"
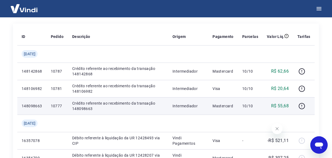
click at [59, 104] on p "10777" at bounding box center [57, 105] width 13 height 5
copy p "10777"
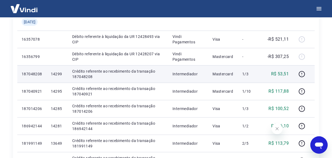
scroll to position [190, 0]
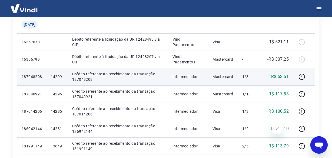
click at [61, 76] on p "14299" at bounding box center [57, 76] width 13 height 5
copy p "14299"
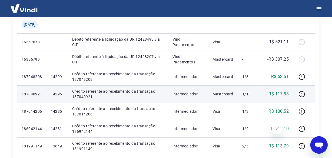
click at [57, 93] on p "14295" at bounding box center [57, 93] width 13 height 5
copy p "14295"
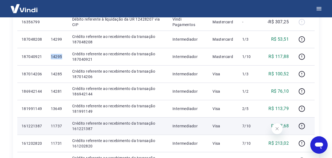
scroll to position [264, 0]
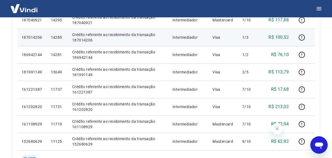
click at [60, 36] on p "14285" at bounding box center [57, 37] width 13 height 5
copy p "14285"
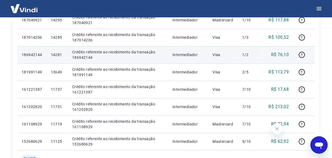
click at [58, 54] on p "14281" at bounding box center [57, 54] width 13 height 5
copy p "14281"
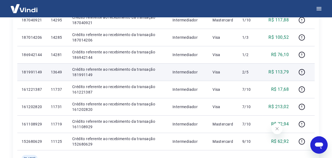
click at [61, 72] on p "13649" at bounding box center [57, 71] width 13 height 5
copy p "13649"
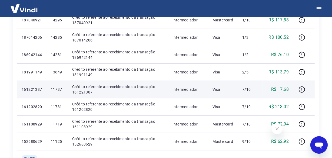
click at [59, 89] on p "11737" at bounding box center [57, 88] width 13 height 5
copy p "11737"
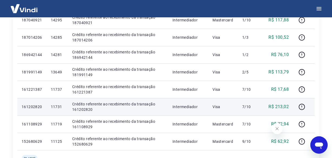
click at [59, 106] on p "11731" at bounding box center [57, 106] width 13 height 5
drag, startPoint x: 62, startPoint y: 108, endPoint x: 59, endPoint y: 106, distance: 3.5
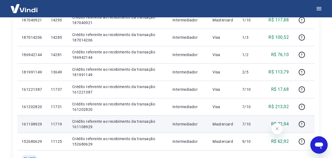
click at [62, 122] on p "11719" at bounding box center [57, 123] width 13 height 5
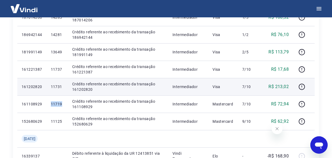
scroll to position [338, 0]
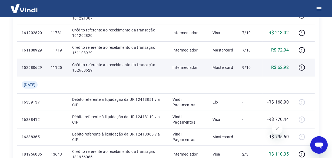
click at [56, 67] on p "11125" at bounding box center [57, 67] width 13 height 5
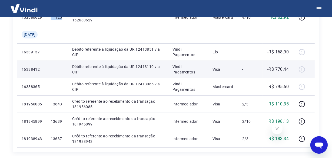
scroll to position [411, 0]
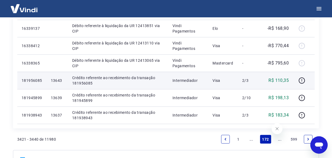
click at [61, 80] on p "13643" at bounding box center [57, 80] width 13 height 5
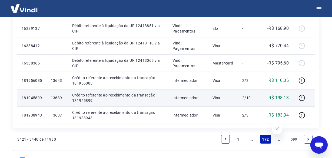
click at [61, 98] on p "13639" at bounding box center [57, 97] width 13 height 5
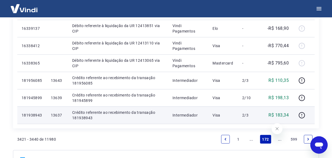
click at [54, 115] on p "13637" at bounding box center [57, 114] width 13 height 5
click at [63, 115] on p "13637" at bounding box center [57, 114] width 13 height 5
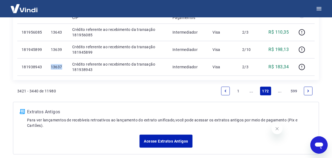
scroll to position [460, 0]
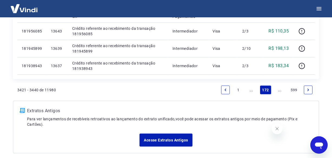
click at [278, 90] on link "..." at bounding box center [279, 89] width 9 height 9
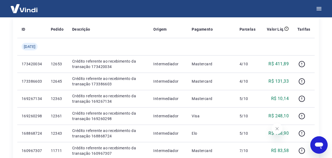
scroll to position [99, 0]
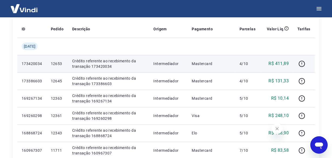
click at [60, 65] on p "12653" at bounding box center [57, 63] width 13 height 5
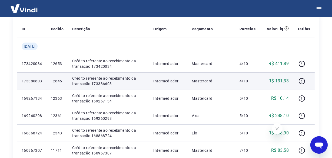
click at [58, 83] on p "12645" at bounding box center [57, 80] width 13 height 5
click at [58, 82] on p "12645" at bounding box center [57, 80] width 13 height 5
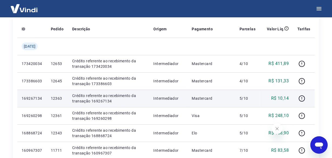
click at [58, 99] on p "12363" at bounding box center [57, 97] width 13 height 5
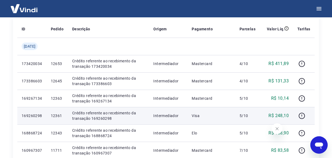
click at [58, 115] on p "12361" at bounding box center [57, 115] width 13 height 5
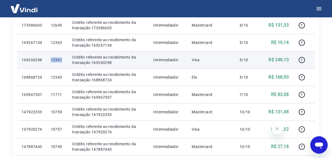
scroll to position [173, 0]
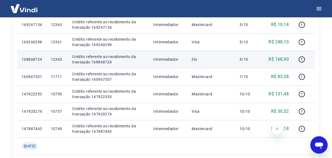
click at [58, 59] on p "12343" at bounding box center [57, 58] width 13 height 5
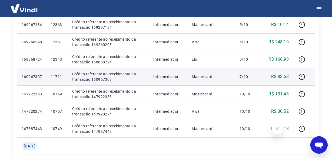
click at [61, 78] on p "11711" at bounding box center [57, 76] width 13 height 5
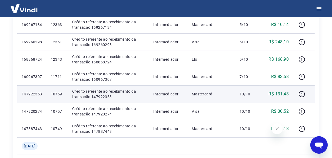
click at [62, 95] on p "10759" at bounding box center [57, 93] width 13 height 5
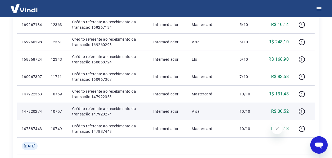
click at [61, 113] on p "10757" at bounding box center [57, 110] width 13 height 5
click at [60, 112] on p "10757" at bounding box center [57, 110] width 13 height 5
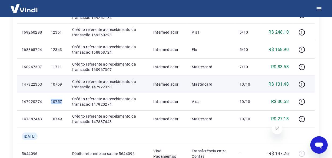
scroll to position [222, 0]
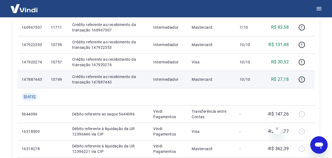
click at [58, 80] on p "10749" at bounding box center [57, 78] width 13 height 5
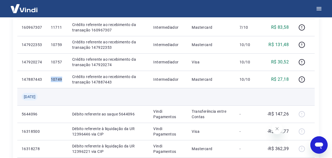
scroll to position [468, 0]
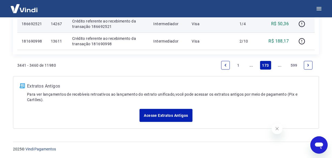
click at [60, 26] on p "14267" at bounding box center [57, 23] width 13 height 5
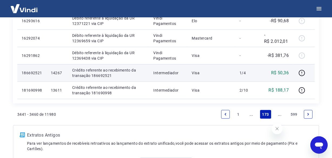
click at [59, 73] on p "14267" at bounding box center [57, 72] width 13 height 5
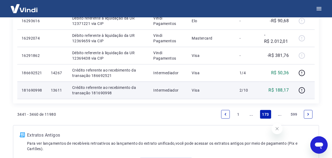
click at [59, 91] on p "13611" at bounding box center [57, 89] width 13 height 5
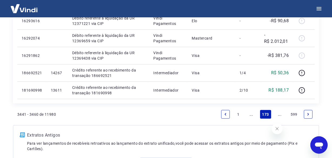
click at [280, 112] on link "..." at bounding box center [279, 114] width 9 height 9
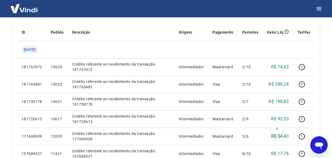
scroll to position [98, 0]
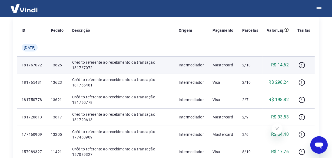
click at [61, 65] on p "13625" at bounding box center [57, 64] width 13 height 5
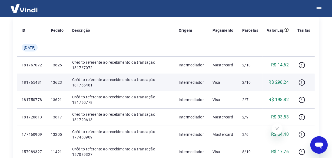
click at [59, 82] on p "13623" at bounding box center [57, 81] width 13 height 5
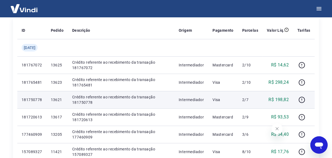
click at [60, 100] on p "13621" at bounding box center [57, 99] width 13 height 5
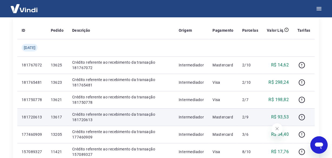
click at [62, 118] on p "13617" at bounding box center [57, 116] width 13 height 5
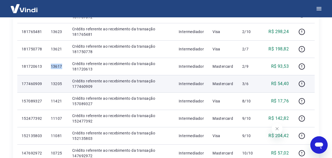
scroll to position [147, 0]
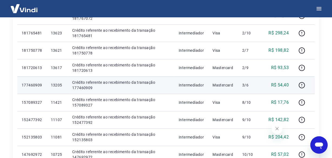
click at [63, 84] on p "13205" at bounding box center [57, 84] width 13 height 5
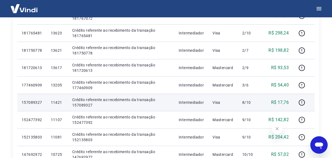
click at [59, 101] on p "11421" at bounding box center [57, 101] width 13 height 5
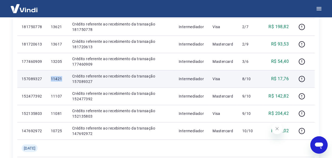
scroll to position [196, 0]
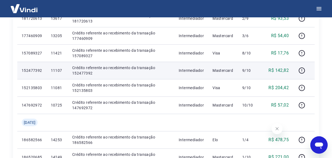
click at [63, 68] on p "11107" at bounding box center [57, 70] width 13 height 5
click at [62, 69] on p "11107" at bounding box center [57, 70] width 13 height 5
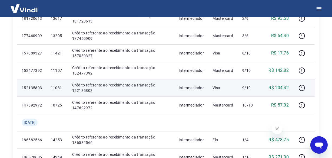
click at [63, 88] on p "11081" at bounding box center [57, 87] width 13 height 5
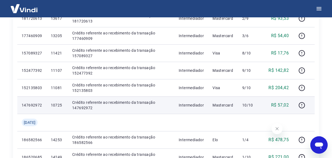
click at [62, 103] on p "10725" at bounding box center [57, 104] width 13 height 5
click at [63, 103] on p "10725" at bounding box center [57, 104] width 13 height 5
click at [62, 105] on p "10725" at bounding box center [57, 104] width 13 height 5
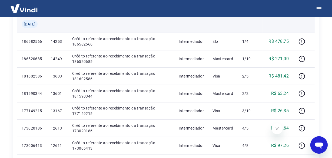
scroll to position [294, 0]
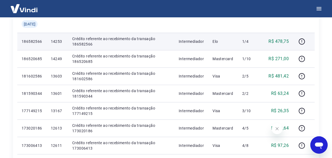
click at [61, 43] on p "14253" at bounding box center [57, 41] width 13 height 5
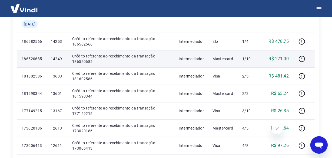
click at [61, 59] on p "14249" at bounding box center [57, 58] width 13 height 5
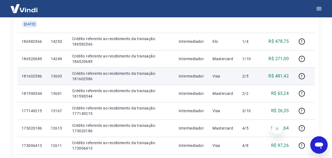
click at [58, 76] on p "13603" at bounding box center [57, 75] width 13 height 5
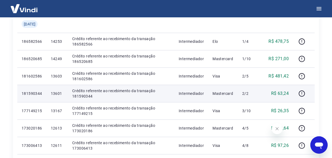
click at [62, 94] on p "13601" at bounding box center [57, 93] width 13 height 5
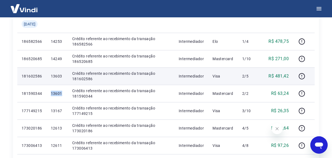
click at [61, 62] on td "14249" at bounding box center [56, 58] width 21 height 17
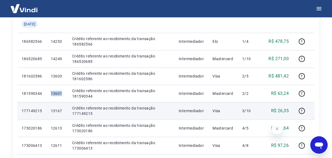
scroll to position [344, 0]
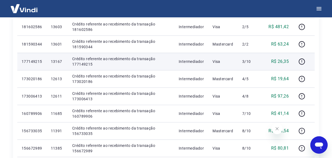
click at [59, 61] on p "13167" at bounding box center [57, 61] width 13 height 5
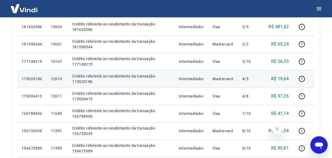
click at [59, 79] on p "12613" at bounding box center [57, 78] width 13 height 5
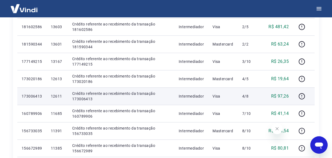
click at [60, 97] on p "12611" at bounding box center [57, 95] width 13 height 5
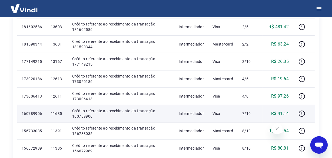
click at [60, 113] on p "11685" at bounding box center [57, 112] width 13 height 5
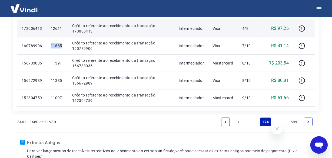
scroll to position [417, 0]
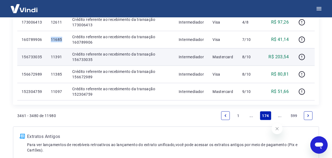
click at [63, 57] on p "11391" at bounding box center [57, 56] width 13 height 5
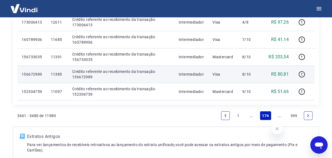
click at [60, 74] on p "11385" at bounding box center [57, 73] width 13 height 5
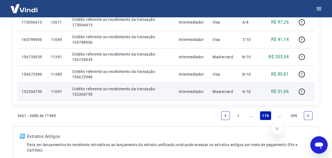
click at [58, 90] on p "11097" at bounding box center [57, 91] width 13 height 5
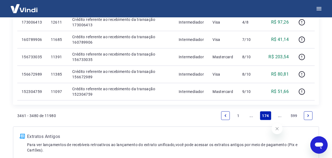
click at [281, 116] on link "..." at bounding box center [279, 115] width 9 height 9
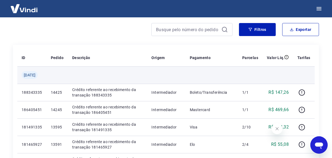
scroll to position [120, 0]
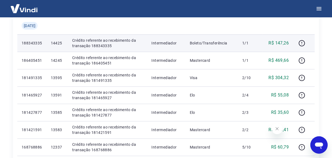
click at [59, 42] on p "14425" at bounding box center [57, 42] width 13 height 5
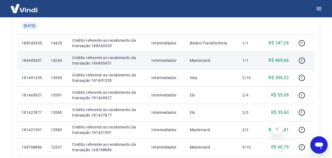
click at [62, 57] on td "14245" at bounding box center [56, 60] width 21 height 17
click at [59, 60] on p "14245" at bounding box center [57, 60] width 13 height 5
click at [57, 60] on p "14245" at bounding box center [57, 60] width 13 height 5
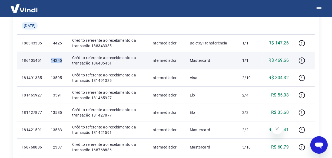
click at [57, 61] on p "14245" at bounding box center [57, 60] width 13 height 5
click at [35, 61] on p "186405451" at bounding box center [32, 60] width 21 height 5
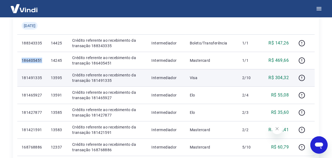
click at [57, 79] on p "13595" at bounding box center [57, 77] width 13 height 5
click at [57, 77] on p "13595" at bounding box center [57, 77] width 13 height 5
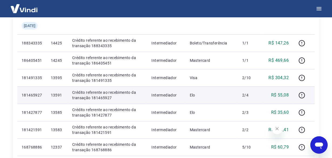
click at [58, 96] on p "13591" at bounding box center [57, 94] width 13 height 5
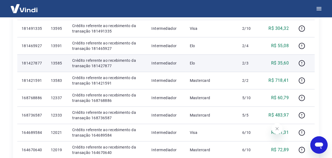
click at [62, 62] on p "13585" at bounding box center [57, 62] width 13 height 5
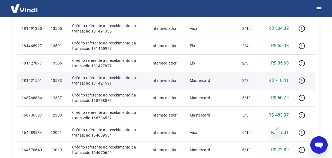
click at [59, 81] on p "13583" at bounding box center [57, 80] width 13 height 5
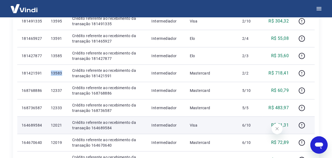
scroll to position [218, 0]
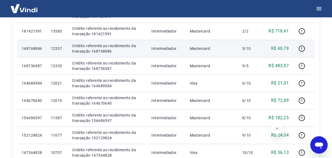
click at [59, 50] on p "12337" at bounding box center [57, 48] width 13 height 5
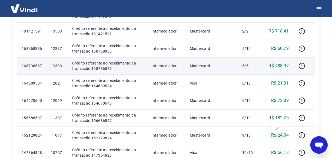
click at [60, 63] on p "12333" at bounding box center [57, 65] width 13 height 5
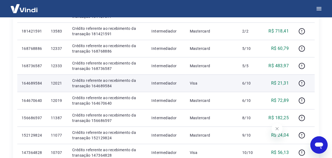
click at [63, 82] on p "12021" at bounding box center [57, 82] width 13 height 5
click at [58, 84] on p "12021" at bounding box center [57, 82] width 13 height 5
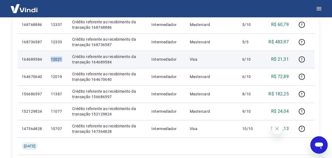
scroll to position [243, 0]
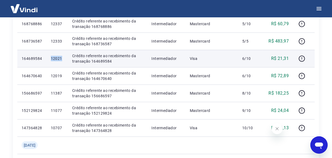
click at [57, 58] on p "12021" at bounding box center [57, 58] width 13 height 5
click at [57, 59] on p "12021" at bounding box center [57, 58] width 13 height 5
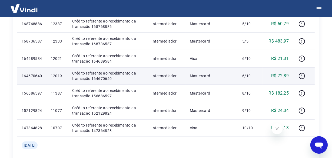
click at [62, 76] on p "12019" at bounding box center [57, 75] width 13 height 5
drag, startPoint x: 63, startPoint y: 76, endPoint x: 59, endPoint y: 76, distance: 4.4
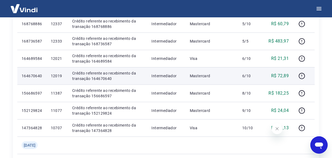
click at [59, 76] on p "12019" at bounding box center [57, 75] width 13 height 5
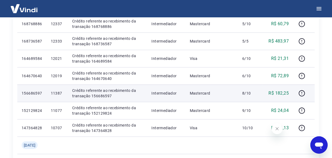
click at [61, 95] on p "11387" at bounding box center [57, 92] width 13 height 5
click at [61, 94] on p "11387" at bounding box center [57, 92] width 13 height 5
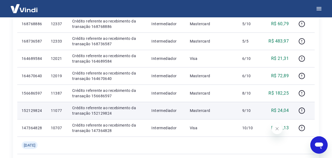
click at [61, 110] on p "11077" at bounding box center [57, 110] width 13 height 5
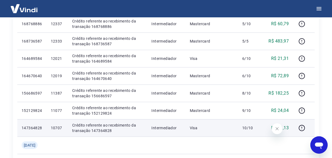
click at [61, 128] on p "10707" at bounding box center [57, 127] width 13 height 5
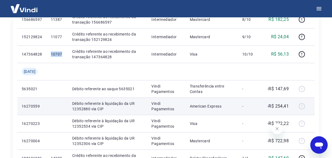
scroll to position [390, 0]
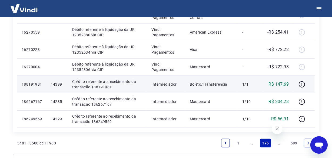
click at [59, 84] on p "14399" at bounding box center [57, 83] width 13 height 5
click at [28, 84] on p "188191981" at bounding box center [32, 83] width 21 height 5
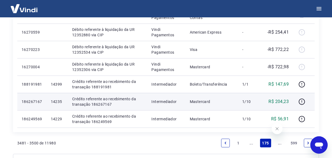
click at [62, 99] on p "14235" at bounding box center [57, 101] width 13 height 5
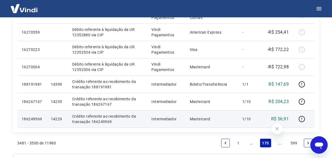
click at [63, 119] on p "14229" at bounding box center [57, 118] width 13 height 5
click at [56, 119] on p "14229" at bounding box center [57, 118] width 13 height 5
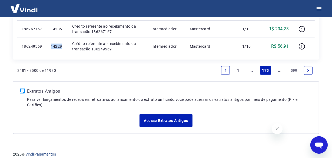
scroll to position [464, 0]
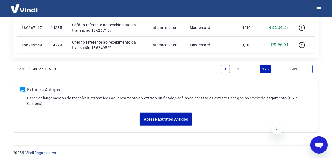
click at [282, 71] on link "..." at bounding box center [279, 69] width 9 height 9
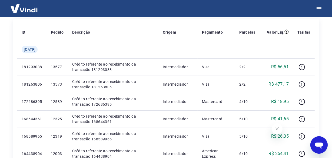
scroll to position [95, 0]
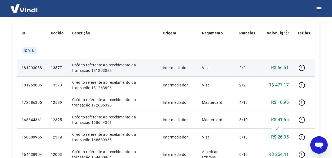
click at [60, 66] on p "13577" at bounding box center [57, 67] width 13 height 5
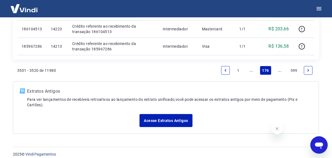
scroll to position [464, 0]
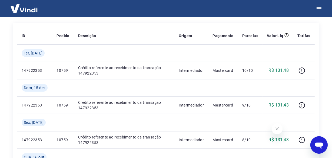
scroll to position [65, 0]
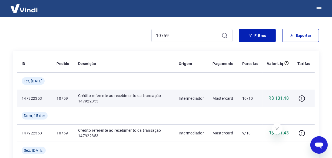
click at [22, 97] on p "147922353" at bounding box center [35, 97] width 26 height 5
copy p "147922353"
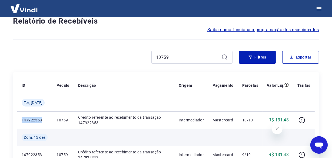
scroll to position [40, 0]
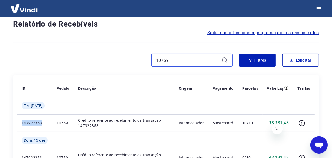
click at [183, 61] on input "10759" at bounding box center [187, 60] width 63 height 8
click at [177, 61] on input "10759" at bounding box center [187, 60] width 63 height 8
click at [162, 61] on input "10759" at bounding box center [187, 60] width 63 height 8
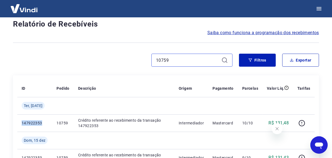
click at [162, 61] on input "10759" at bounding box center [187, 60] width 63 height 8
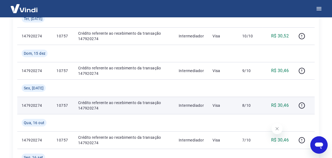
scroll to position [114, 0]
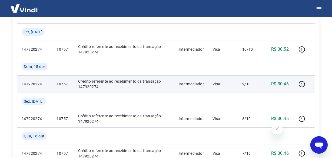
drag, startPoint x: 41, startPoint y: 84, endPoint x: 35, endPoint y: 84, distance: 6.8
click at [18, 82] on td "147920274" at bounding box center [34, 83] width 35 height 17
copy p "147920274"
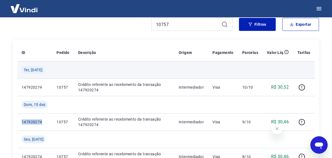
scroll to position [65, 0]
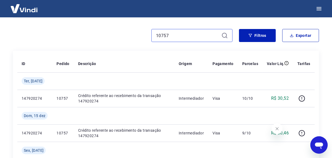
click at [152, 36] on div "10757" at bounding box center [191, 35] width 81 height 13
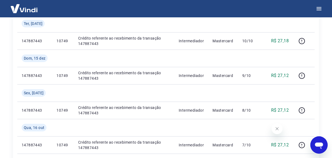
scroll to position [89, 0]
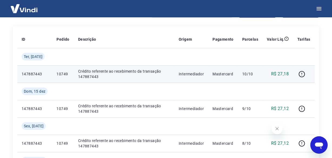
click at [24, 74] on p "147887443" at bounding box center [35, 73] width 26 height 5
click at [31, 74] on p "147887443" at bounding box center [35, 73] width 26 height 5
copy p "147887443"
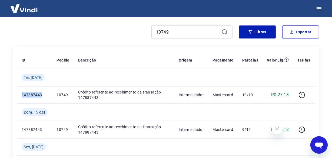
scroll to position [40, 0]
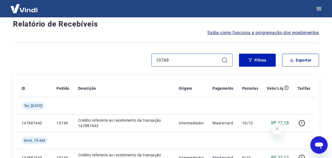
click at [177, 59] on input "10749" at bounding box center [187, 60] width 63 height 8
paste input "25"
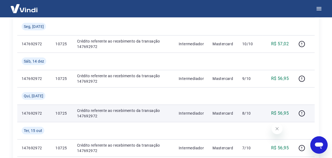
scroll to position [89, 0]
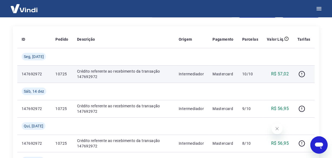
click at [41, 75] on p "147692972" at bounding box center [34, 73] width 25 height 5
click at [35, 74] on p "147692972" at bounding box center [34, 73] width 25 height 5
copy p "147692972"
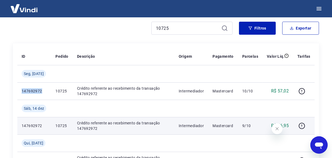
scroll to position [40, 0]
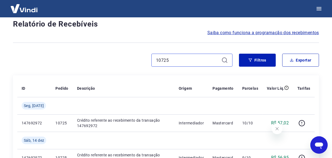
click at [180, 64] on input "10725" at bounding box center [187, 60] width 63 height 8
paste input "4249"
click at [190, 57] on input "14249" at bounding box center [187, 60] width 63 height 8
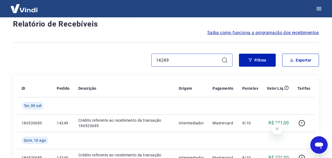
paste input "3601"
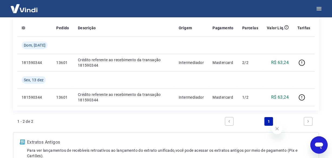
scroll to position [114, 0]
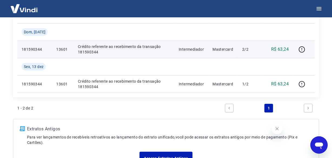
click at [32, 49] on p "181590344" at bounding box center [35, 48] width 26 height 5
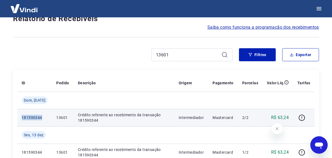
scroll to position [40, 0]
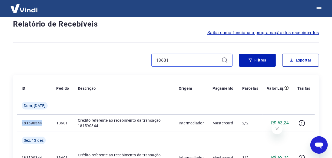
click at [171, 56] on input "13601" at bounding box center [187, 60] width 63 height 8
paste input "583"
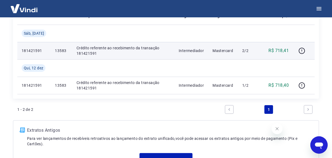
scroll to position [114, 0]
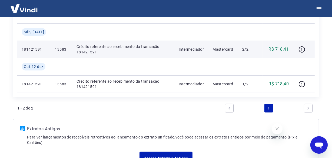
click at [35, 49] on p "181421591" at bounding box center [34, 48] width 25 height 5
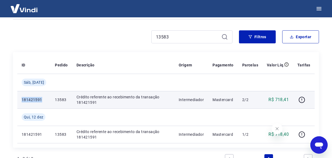
scroll to position [40, 0]
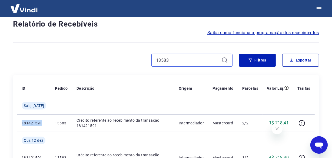
click at [182, 60] on input "13583" at bounding box center [187, 60] width 63 height 8
paste input "233"
type input "12333"
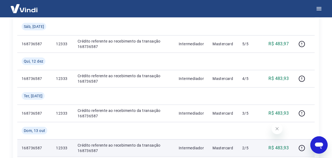
scroll to position [114, 0]
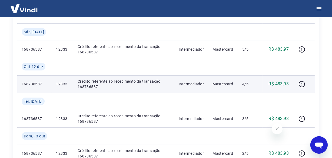
click at [32, 85] on p "168736587" at bounding box center [35, 83] width 26 height 5
click at [31, 84] on p "168736587" at bounding box center [35, 83] width 26 height 5
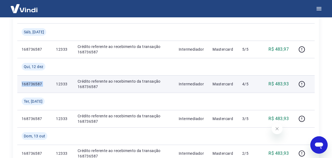
copy p "168736587"
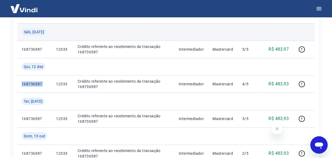
scroll to position [65, 0]
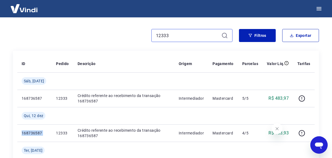
click at [178, 37] on input "12333" at bounding box center [187, 35] width 63 height 8
paste input "0707"
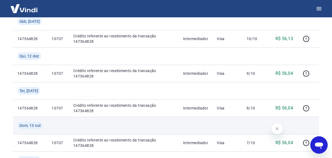
scroll to position [89, 0]
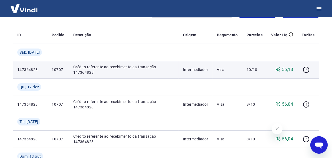
click at [35, 72] on p "147364828" at bounding box center [30, 69] width 26 height 5
copy p "147364828"
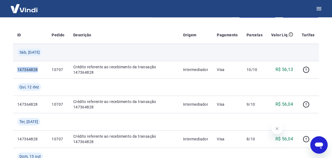
scroll to position [40, 0]
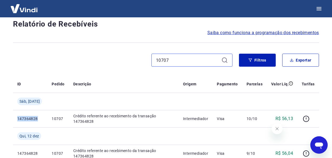
click at [185, 62] on input "10707" at bounding box center [187, 60] width 63 height 8
click at [183, 61] on input "10707" at bounding box center [187, 60] width 63 height 8
click at [176, 60] on input "14235" at bounding box center [187, 60] width 63 height 8
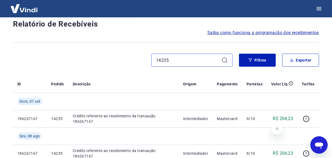
paste input "29"
click at [173, 61] on input "14229" at bounding box center [187, 60] width 63 height 8
paste input "3577"
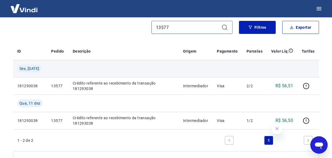
scroll to position [114, 0]
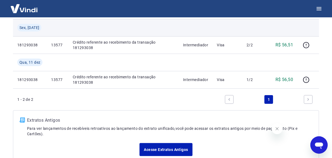
type input "13577"
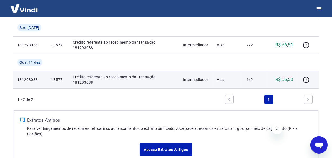
click at [34, 82] on p "181293038" at bounding box center [29, 79] width 25 height 5
